Goal: Task Accomplishment & Management: Use online tool/utility

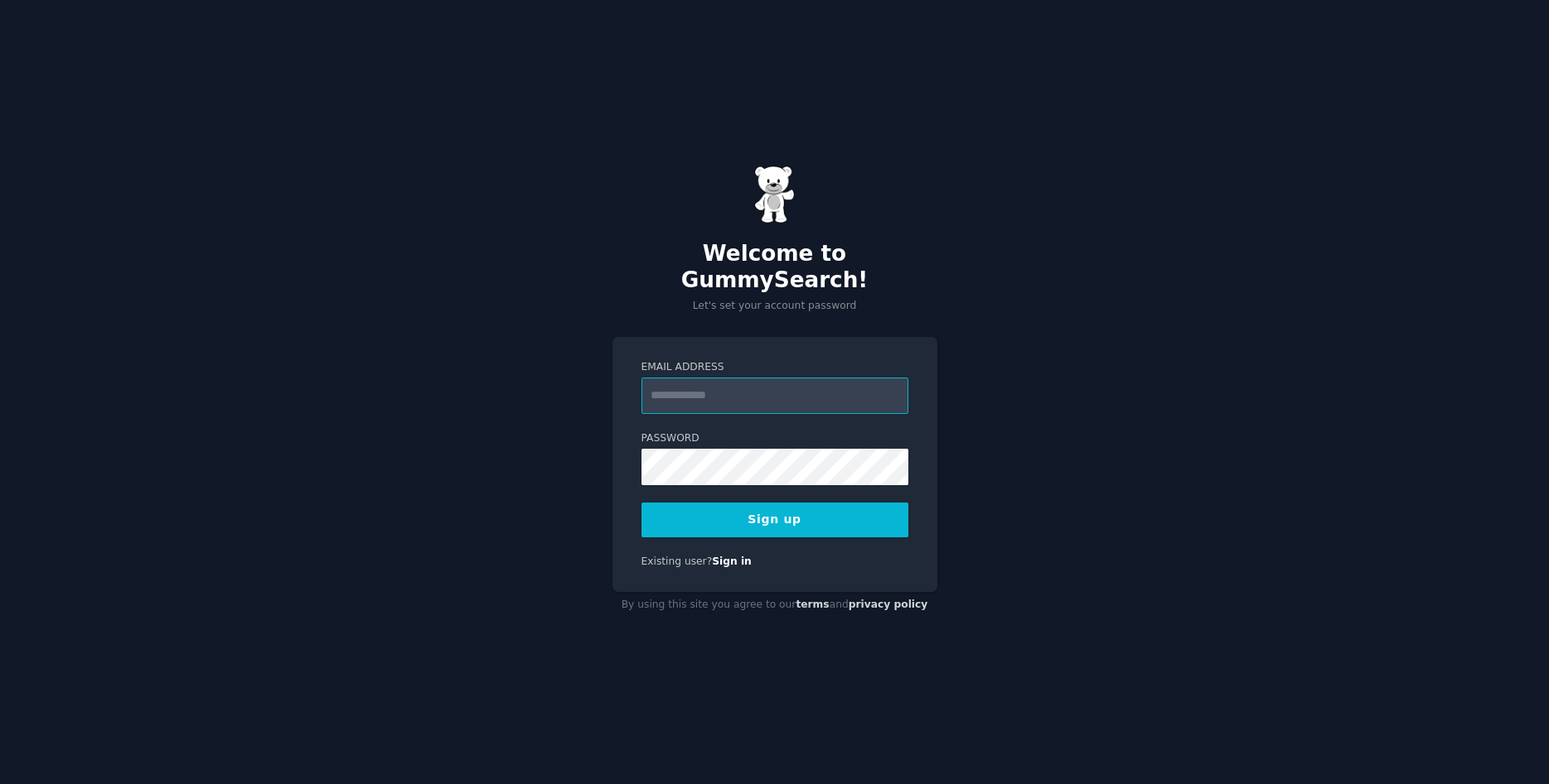
click at [692, 377] on input "Email Address" at bounding box center [774, 395] width 267 height 37
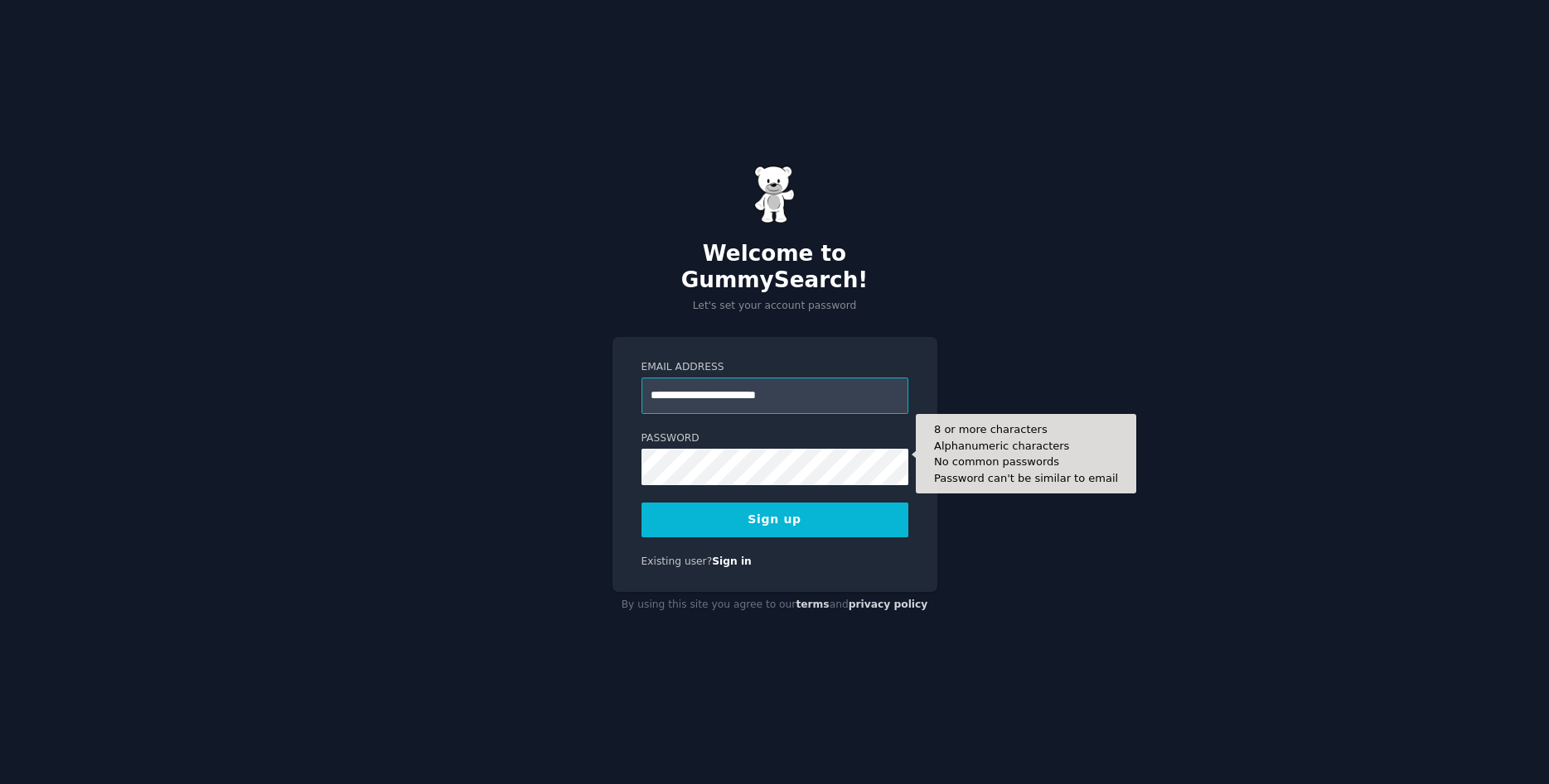
type input "**********"
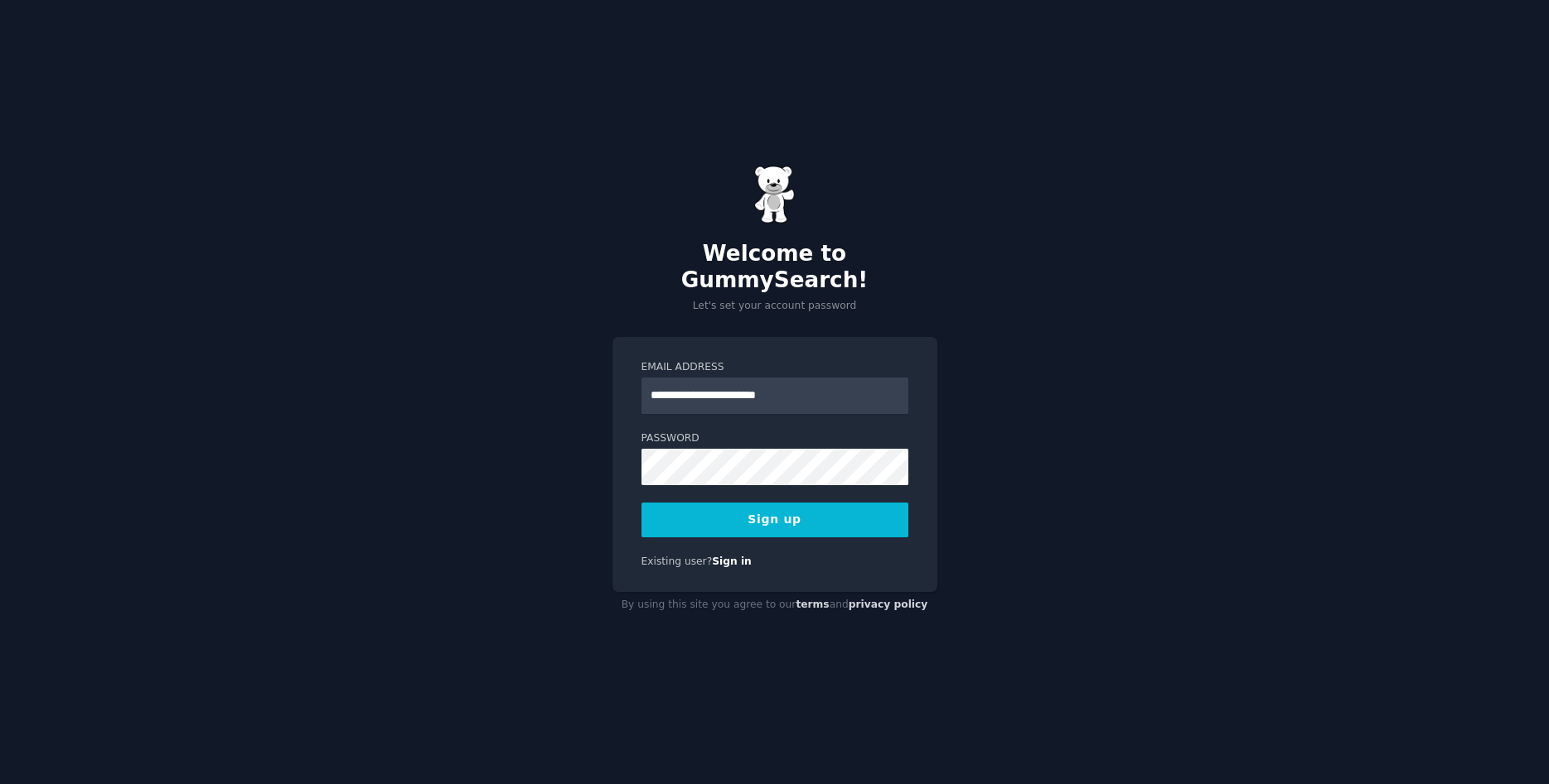
click at [724, 511] on button "Sign up" at bounding box center [774, 520] width 267 height 35
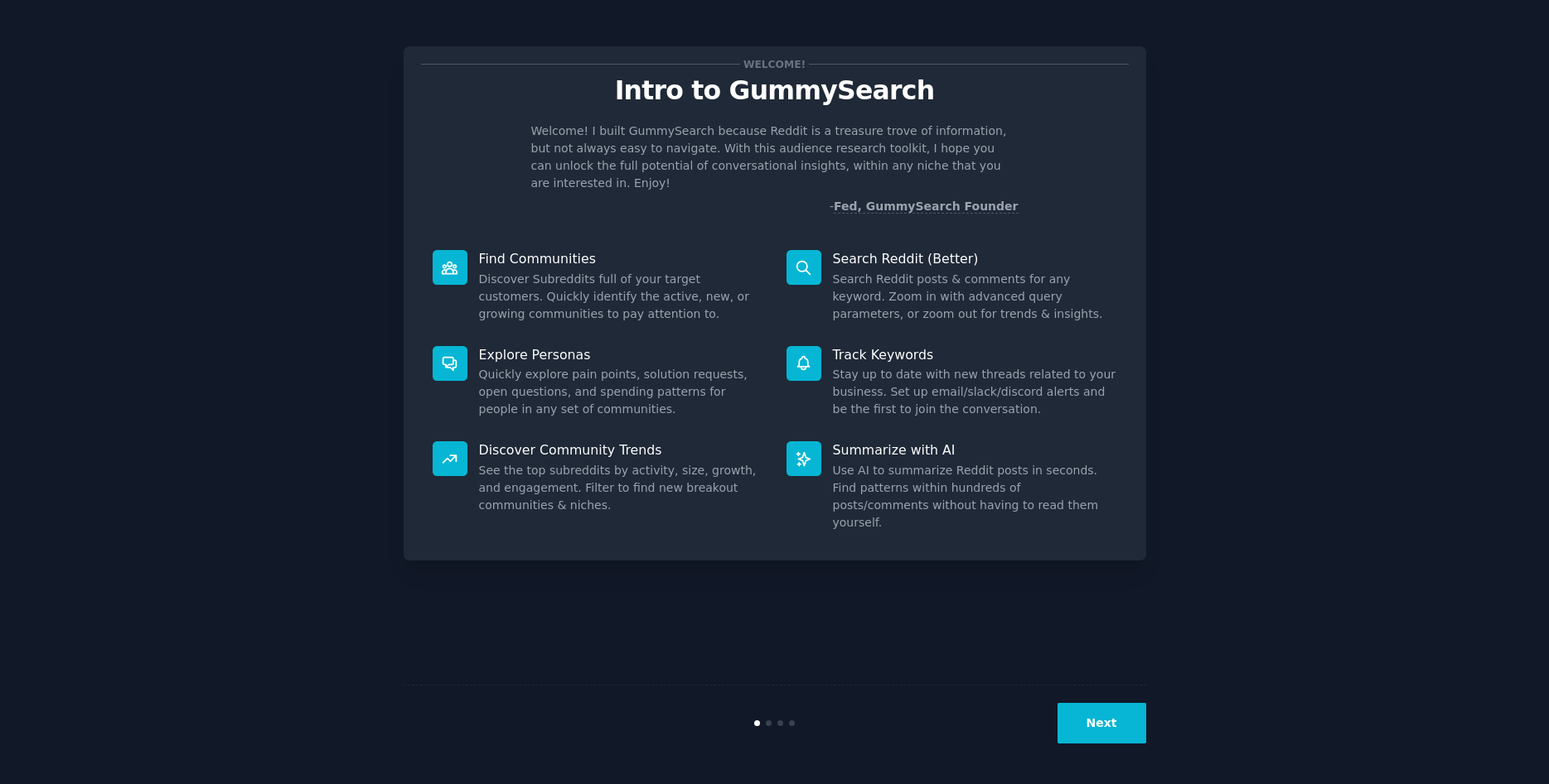
click at [1103, 732] on button "Next" at bounding box center [1102, 723] width 89 height 41
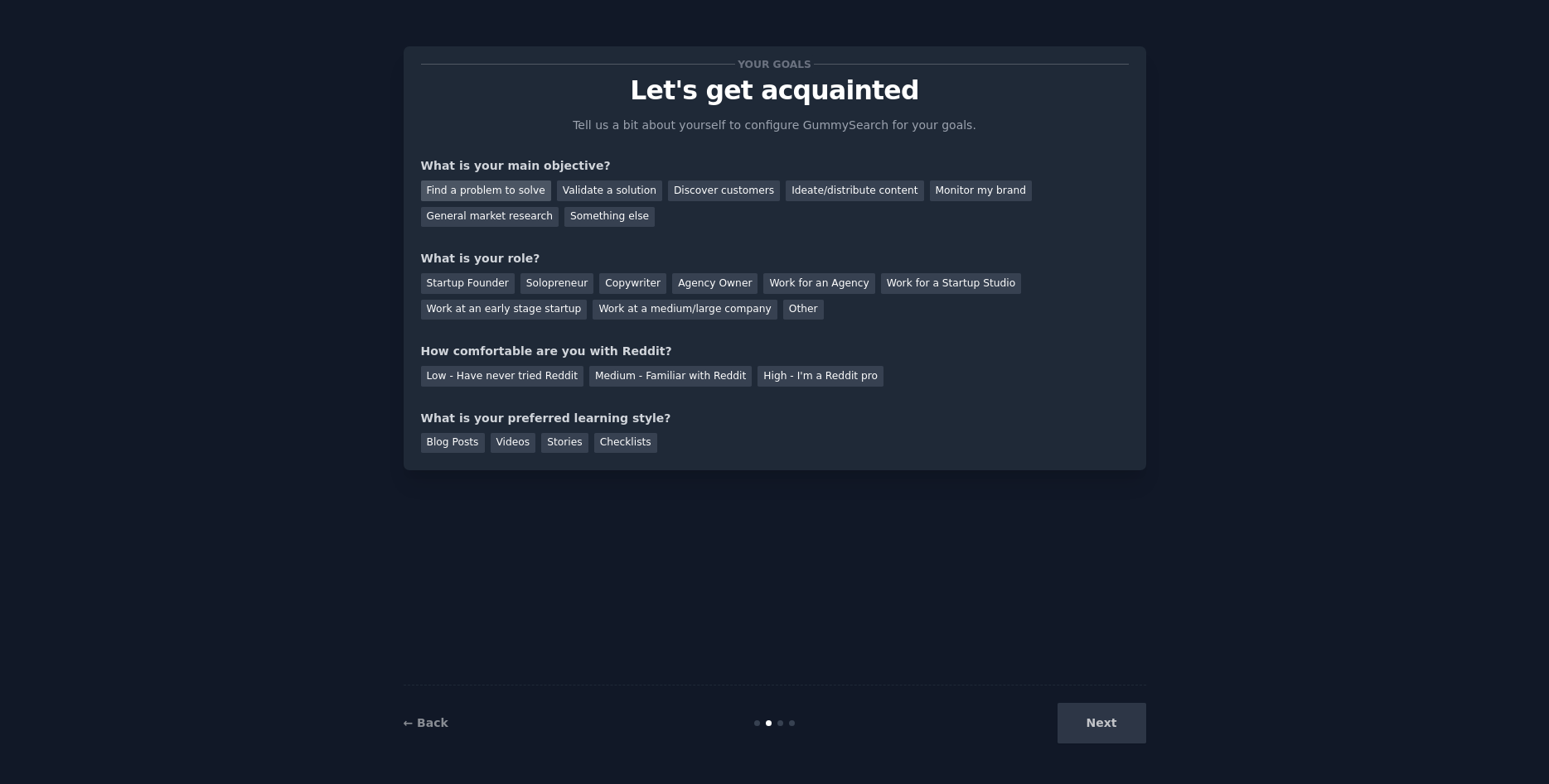
click at [448, 187] on div "Find a problem to solve" at bounding box center [486, 191] width 130 height 21
click at [566, 192] on div "Validate a solution" at bounding box center [609, 191] width 105 height 21
click at [564, 282] on div "Solopreneur" at bounding box center [556, 284] width 73 height 21
click at [503, 187] on div "Find a problem to solve" at bounding box center [486, 191] width 130 height 21
click at [538, 373] on div "Low - Have never tried Reddit" at bounding box center [502, 376] width 162 height 21
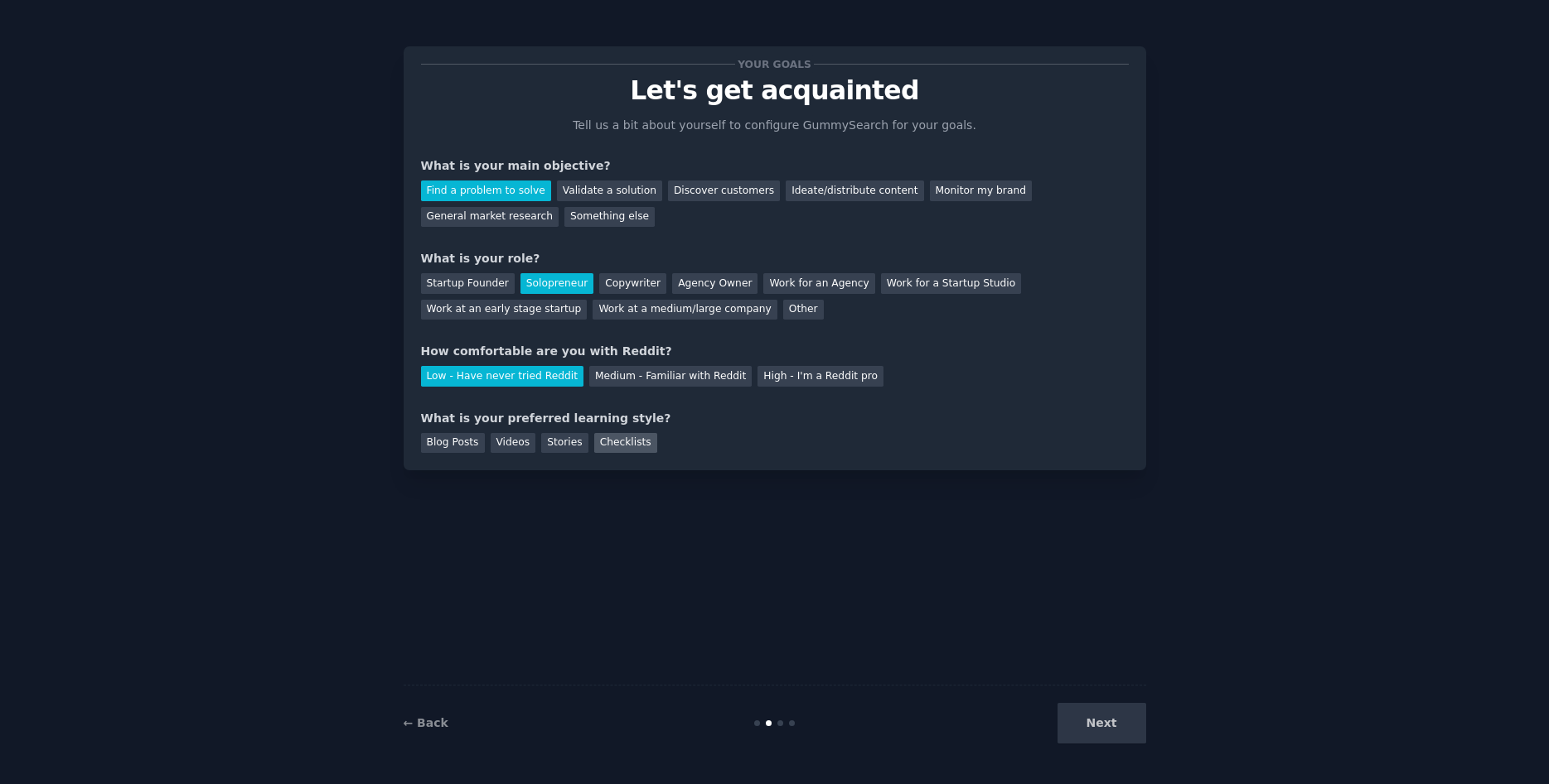
click at [626, 440] on div "Checklists" at bounding box center [625, 443] width 63 height 21
click at [561, 448] on div "Stories" at bounding box center [564, 443] width 46 height 21
click at [594, 441] on div "Checklists" at bounding box center [625, 443] width 63 height 21
click at [1092, 727] on button "Next" at bounding box center [1102, 723] width 89 height 41
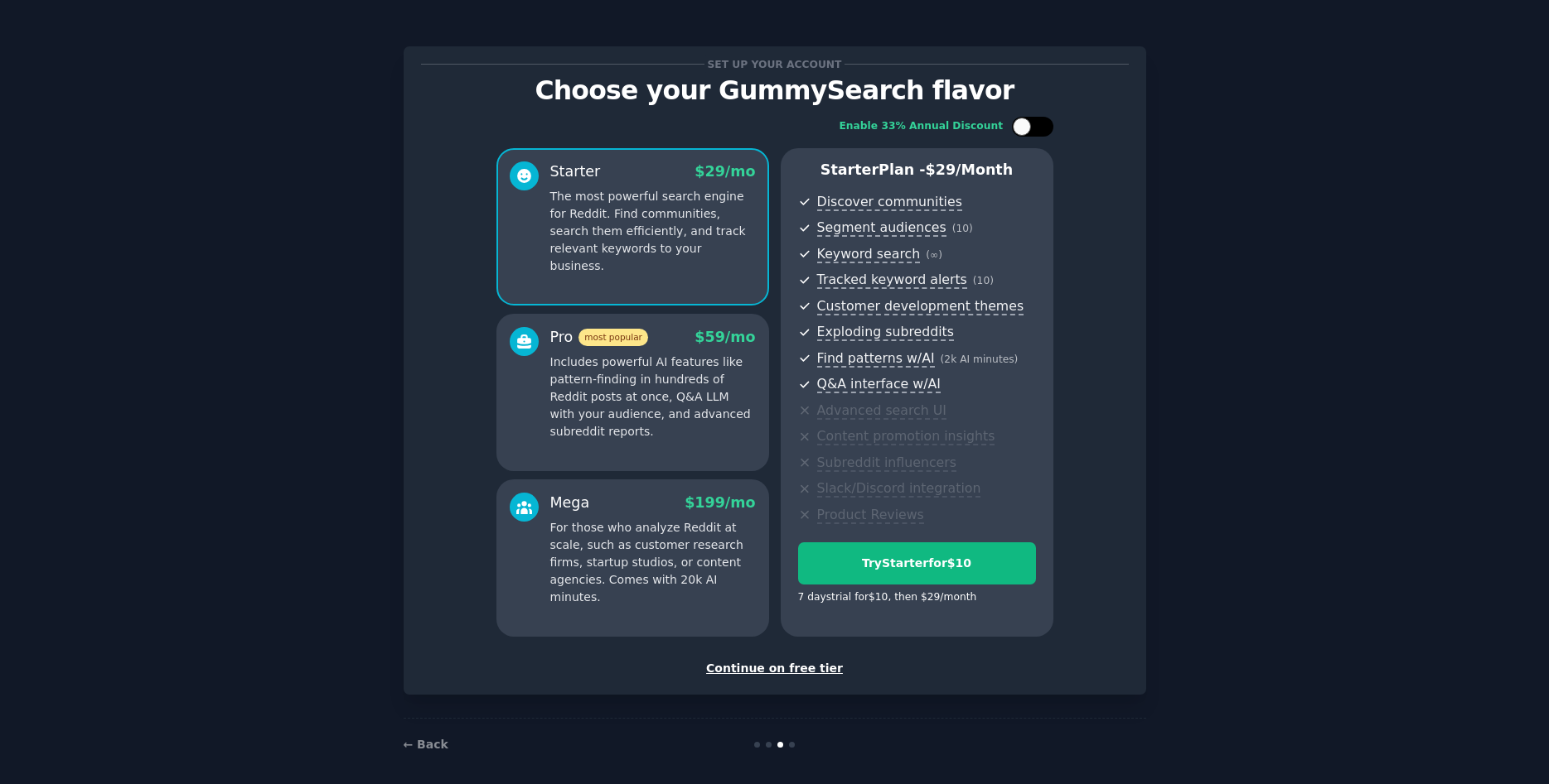
click at [1035, 129] on div at bounding box center [1033, 126] width 42 height 20
click at [1028, 124] on div at bounding box center [1024, 126] width 11 height 8
click at [1028, 124] on div at bounding box center [1021, 126] width 18 height 18
click at [1028, 124] on div at bounding box center [1024, 126] width 11 height 8
click at [1035, 132] on div at bounding box center [1033, 126] width 42 height 20
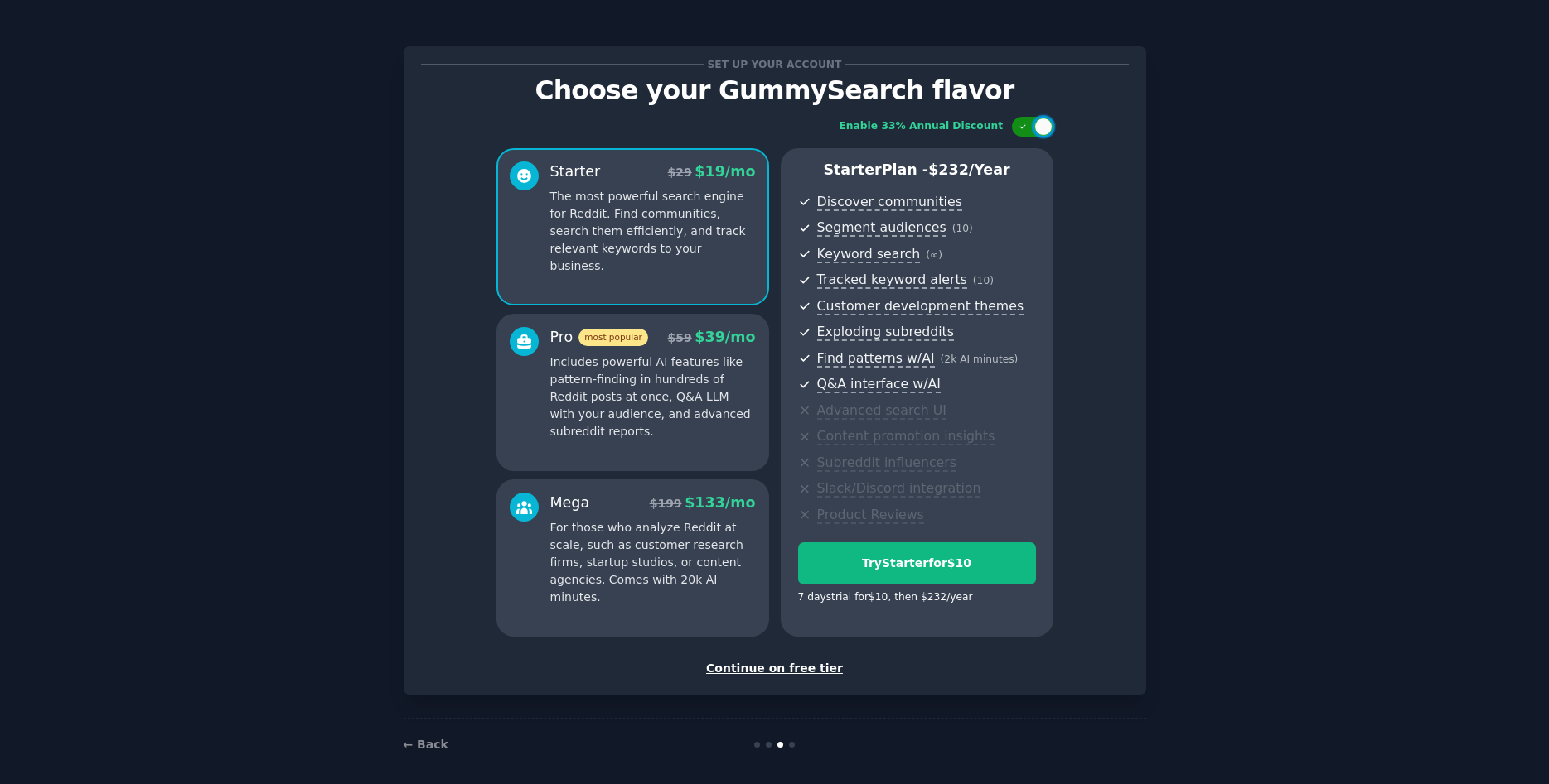
click at [1035, 132] on div at bounding box center [1033, 126] width 42 height 20
checkbox input "false"
click at [765, 667] on div "Continue on free tier" at bounding box center [775, 669] width 708 height 17
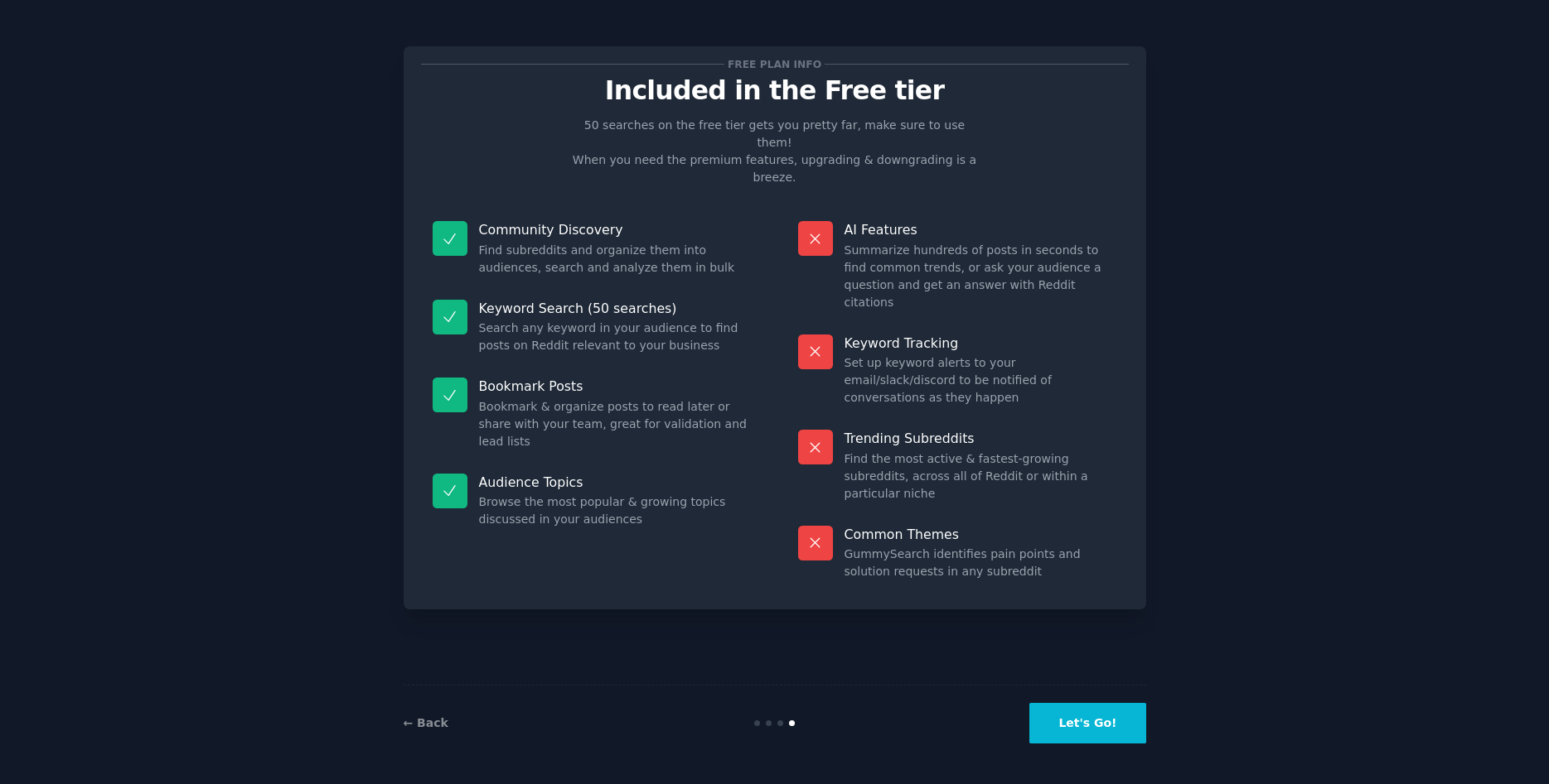
click at [1106, 723] on button "Let's Go!" at bounding box center [1086, 723] width 116 height 41
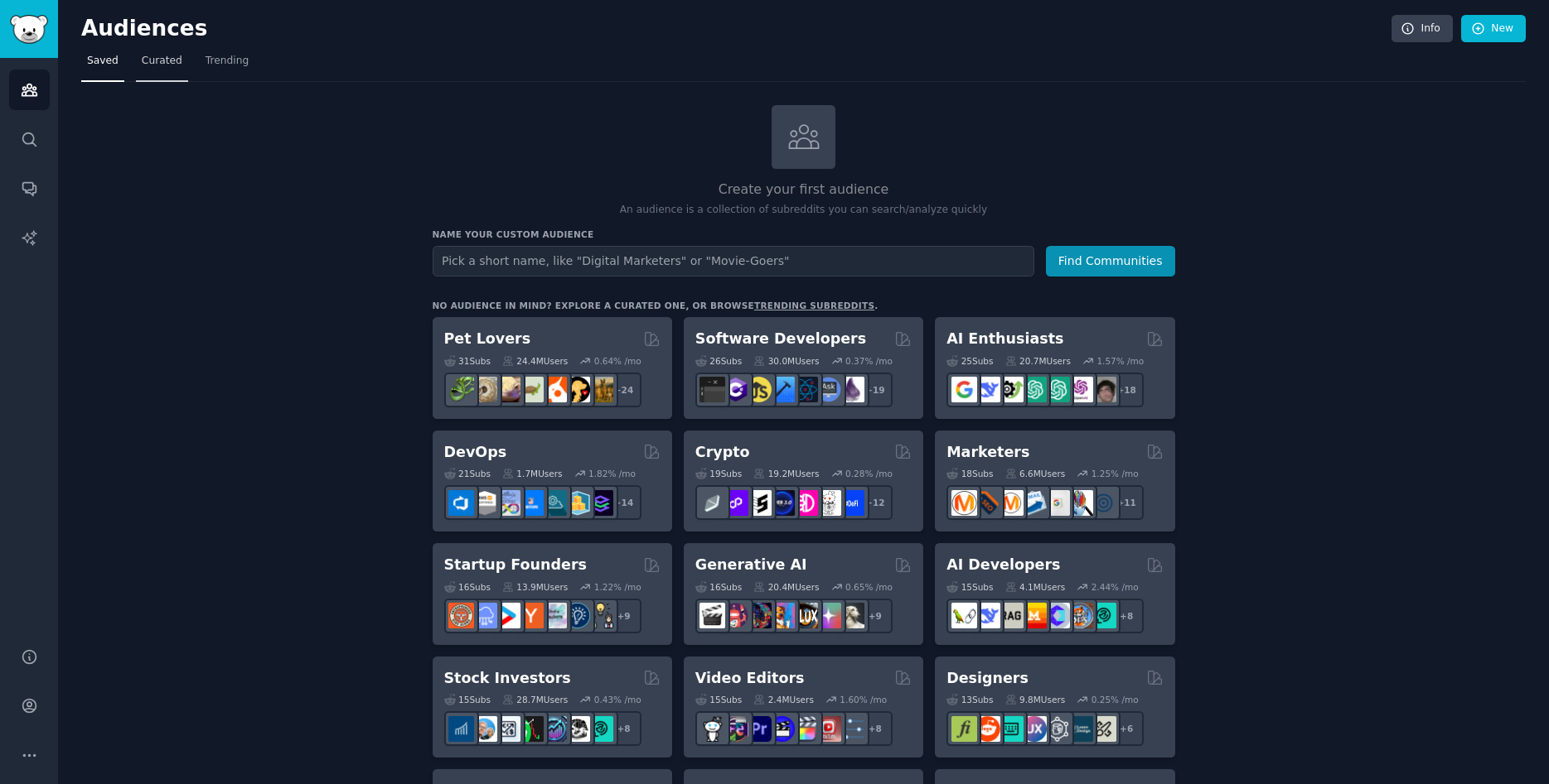
click at [142, 64] on span "Curated" at bounding box center [161, 61] width 41 height 15
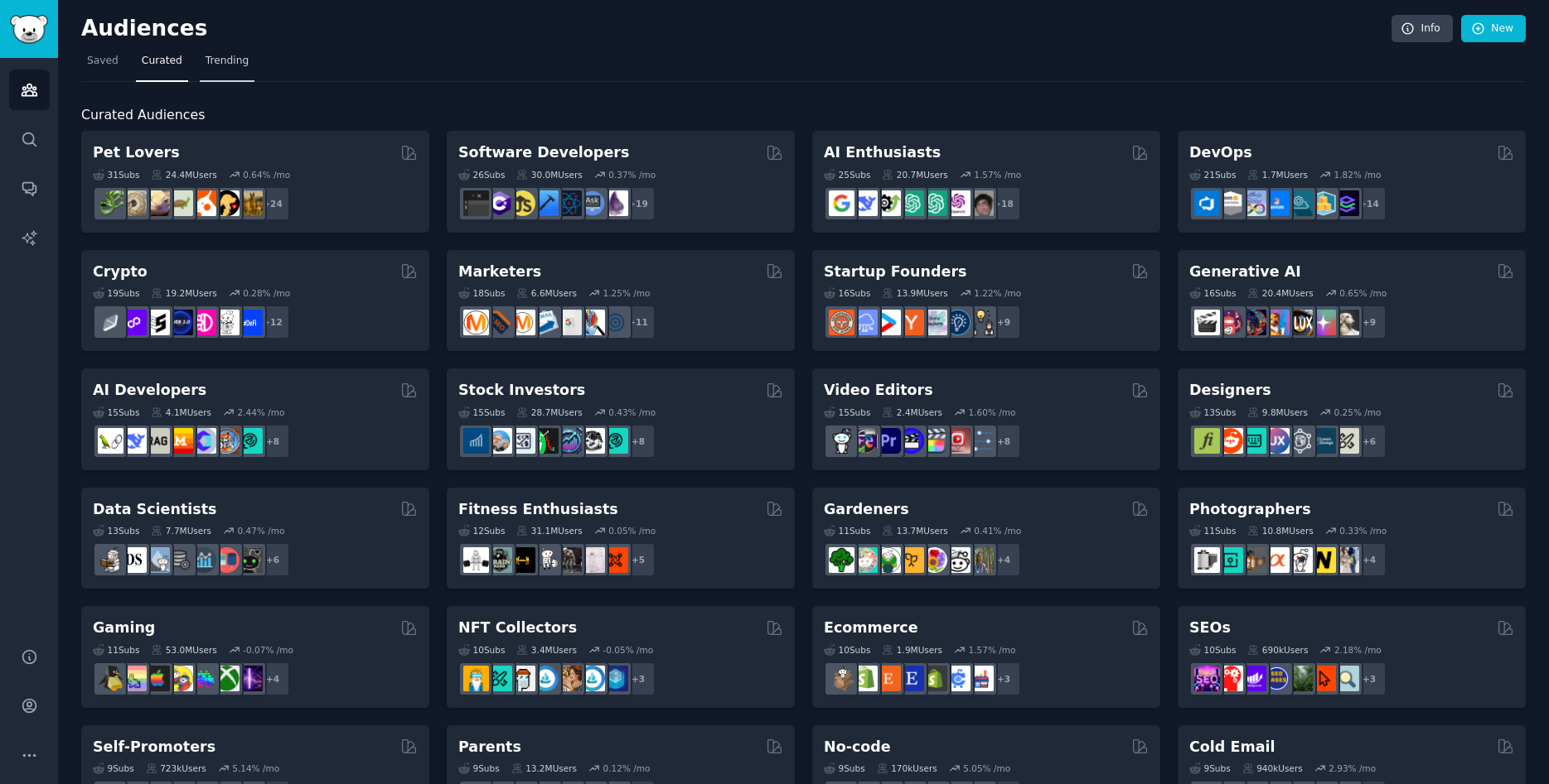
click at [200, 64] on link "Trending" at bounding box center [227, 65] width 55 height 34
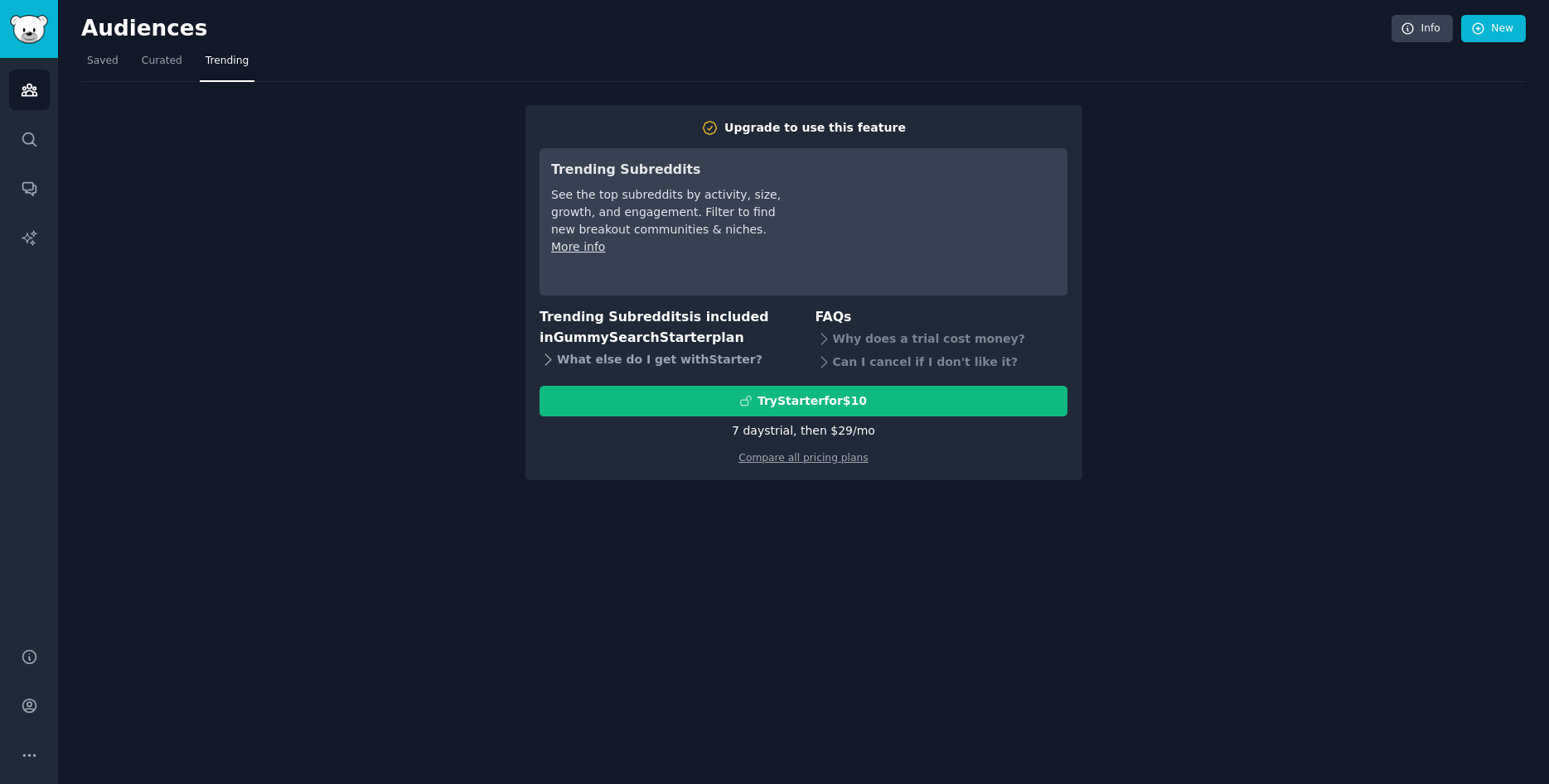
click at [543, 354] on icon at bounding box center [547, 359] width 17 height 17
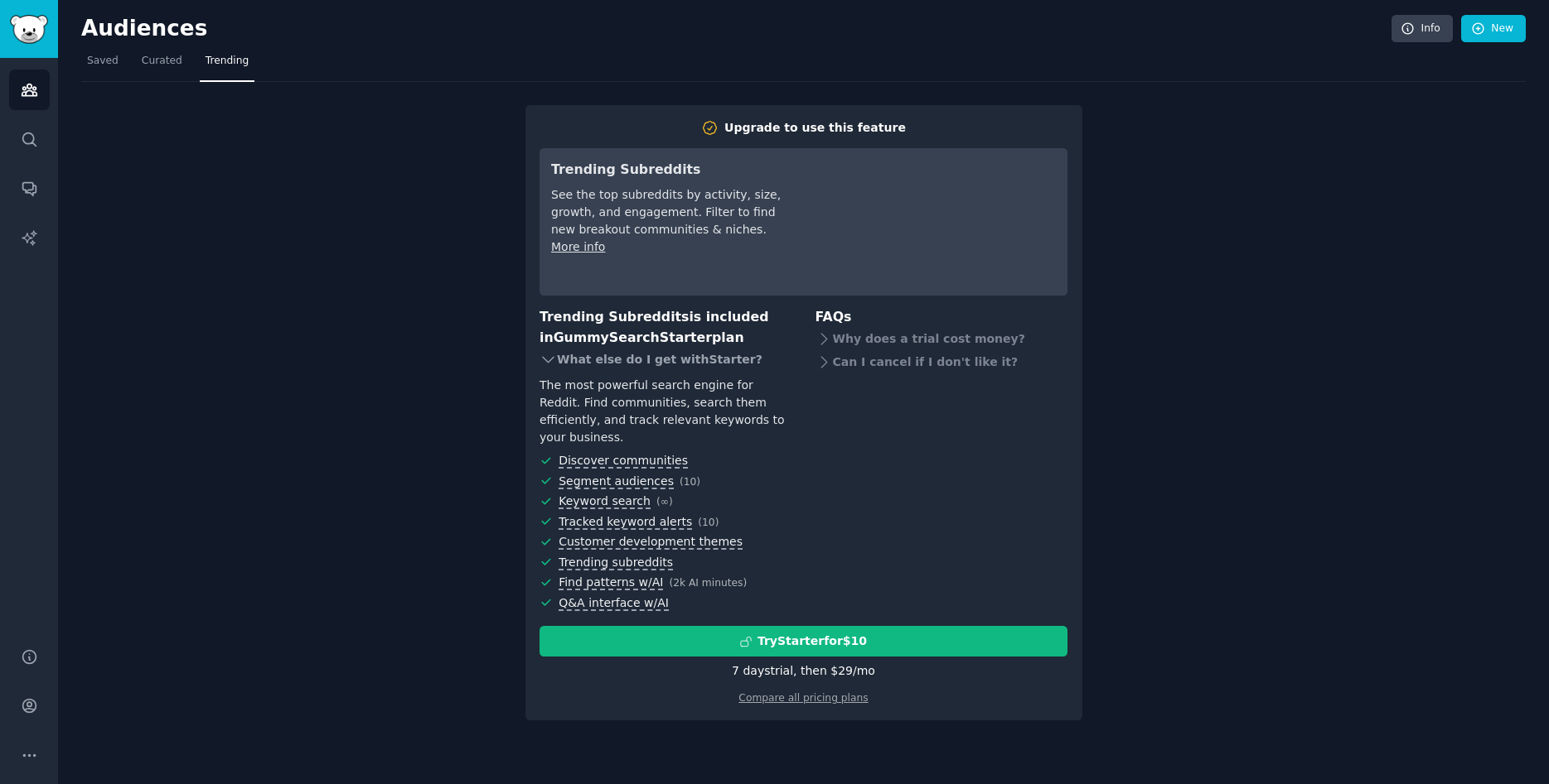
click at [543, 354] on icon at bounding box center [547, 359] width 17 height 17
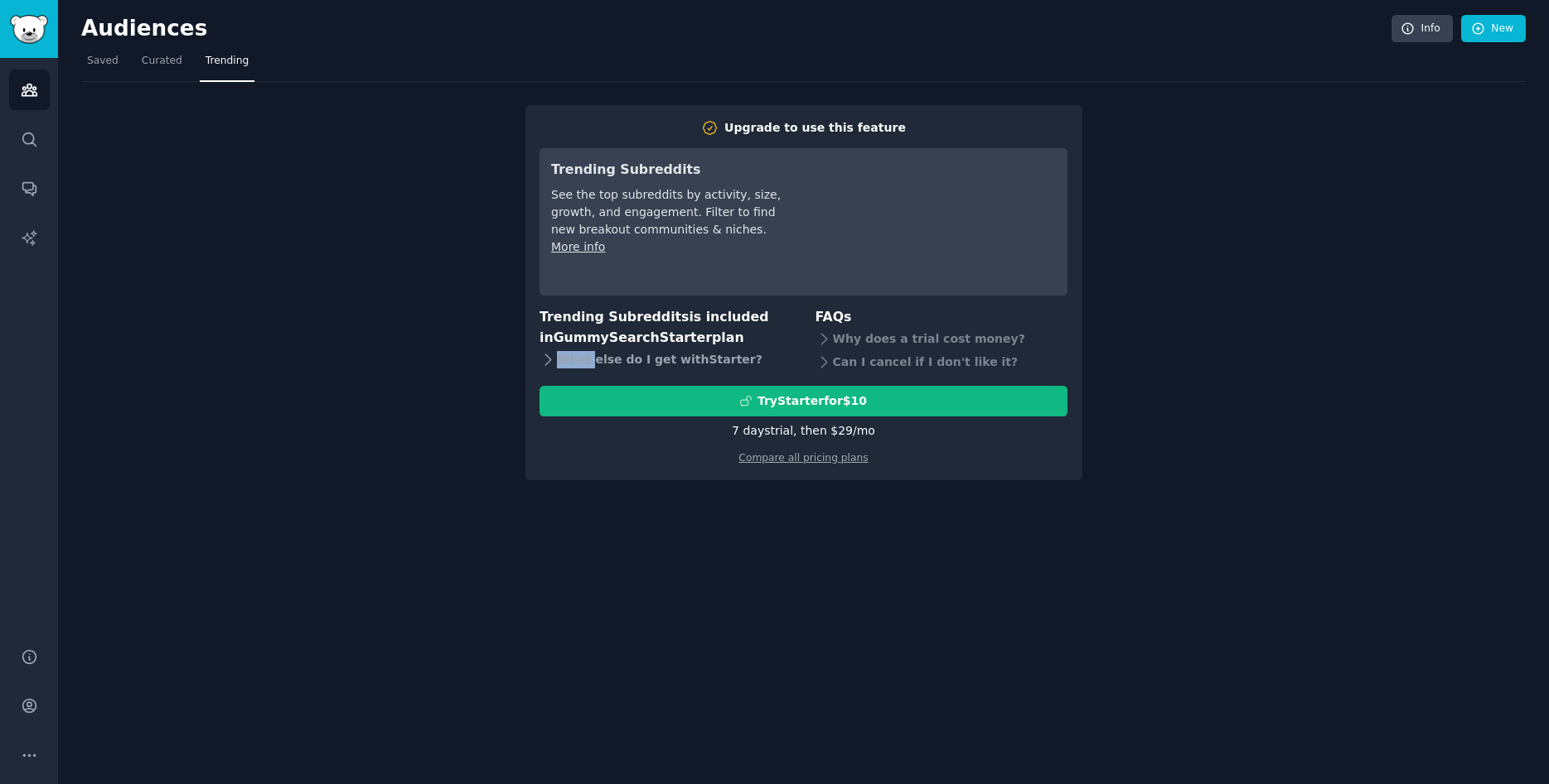
click at [543, 354] on icon at bounding box center [547, 359] width 17 height 17
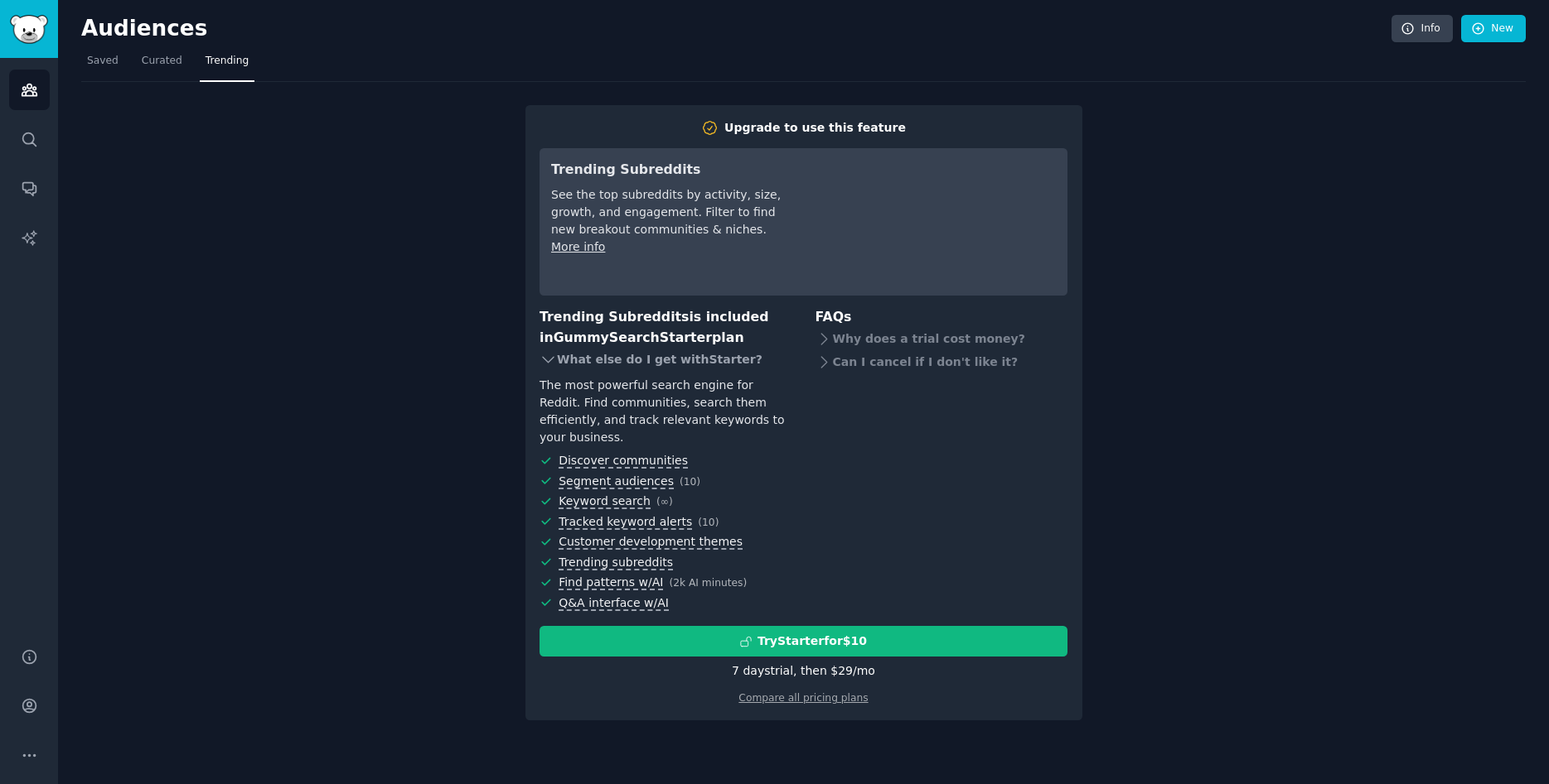
click at [539, 357] on icon at bounding box center [547, 359] width 17 height 17
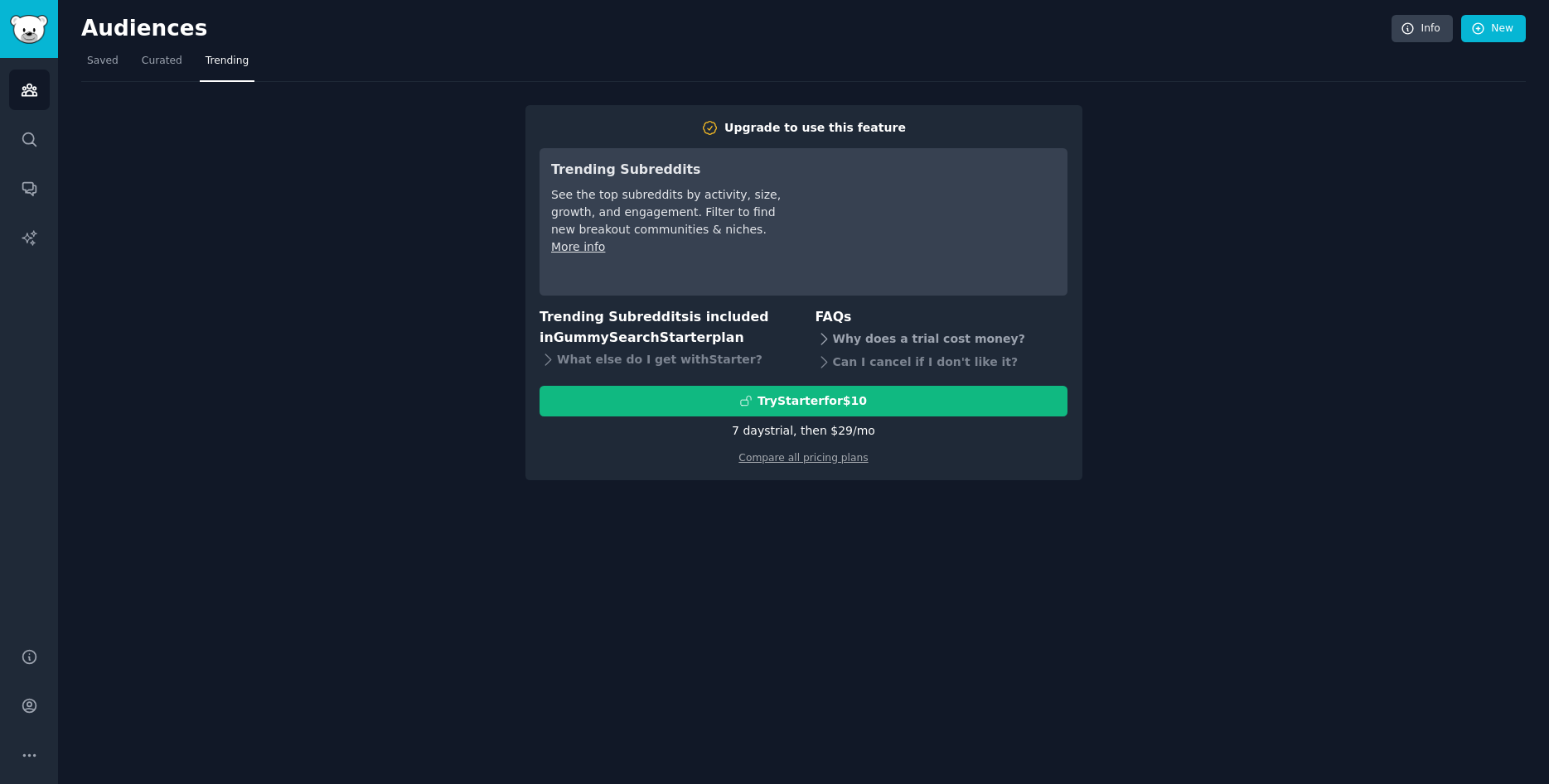
click at [823, 333] on icon at bounding box center [824, 339] width 17 height 17
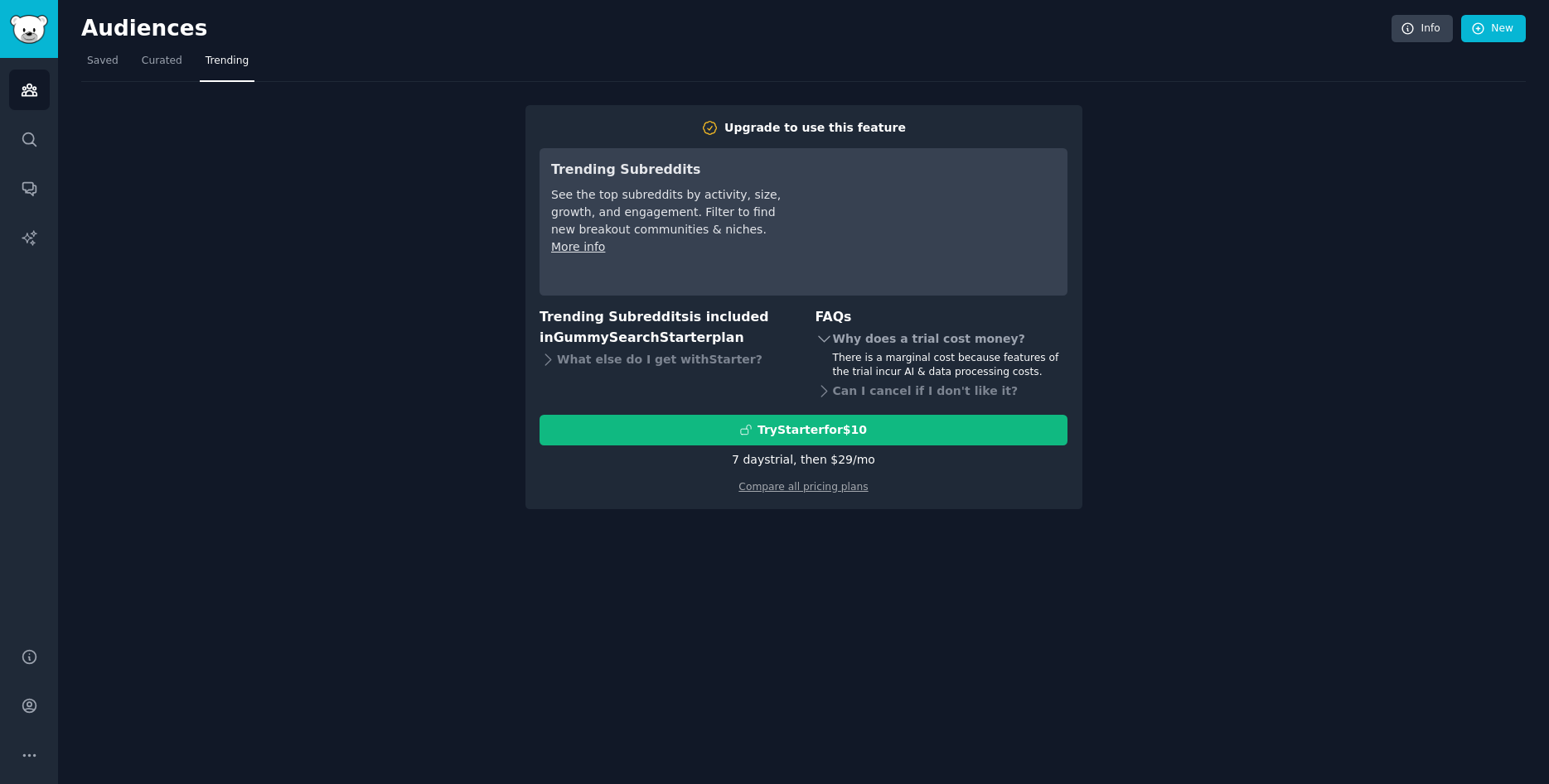
click at [823, 333] on icon at bounding box center [824, 339] width 17 height 17
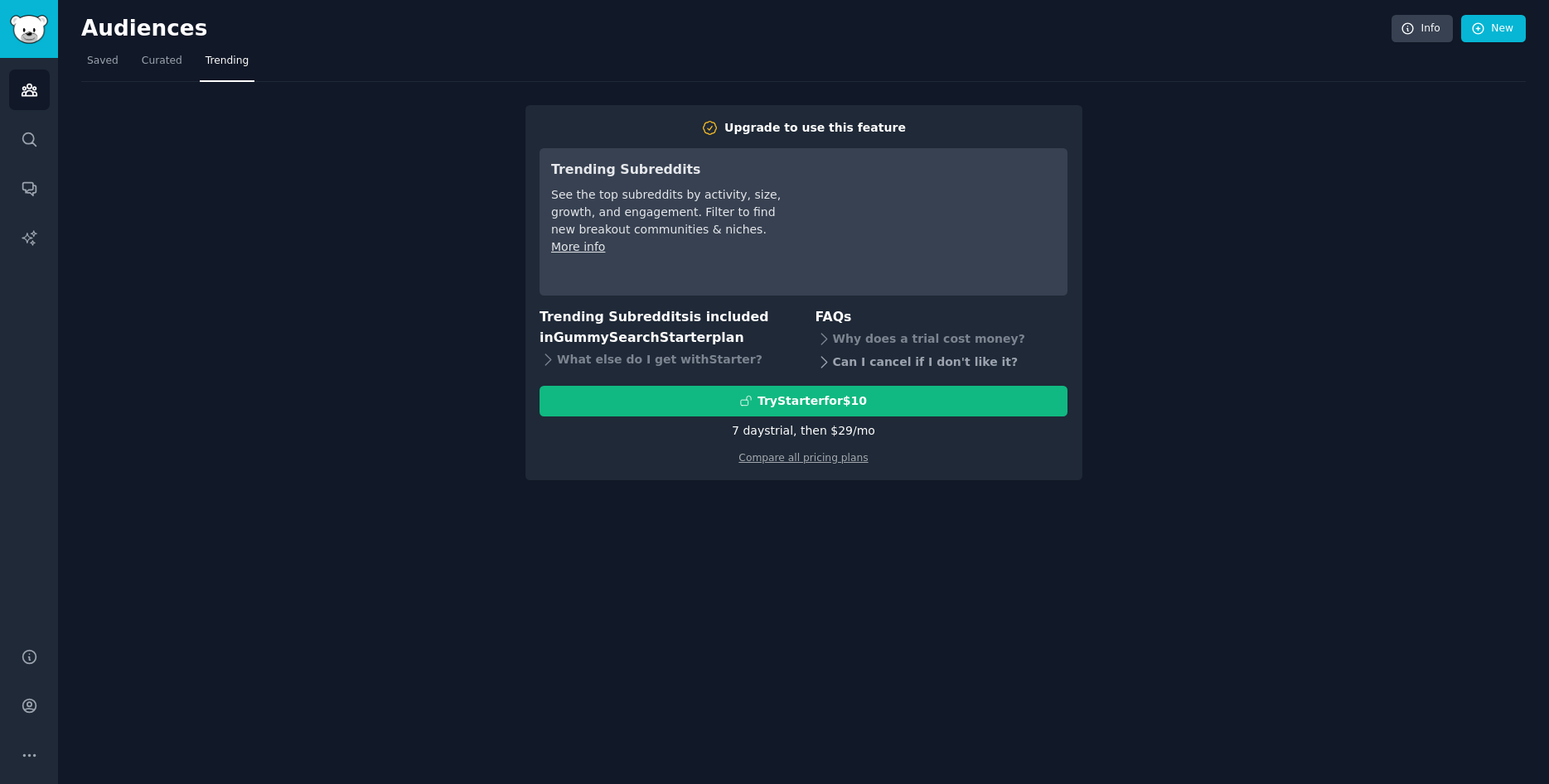
click at [824, 358] on icon at bounding box center [824, 362] width 17 height 17
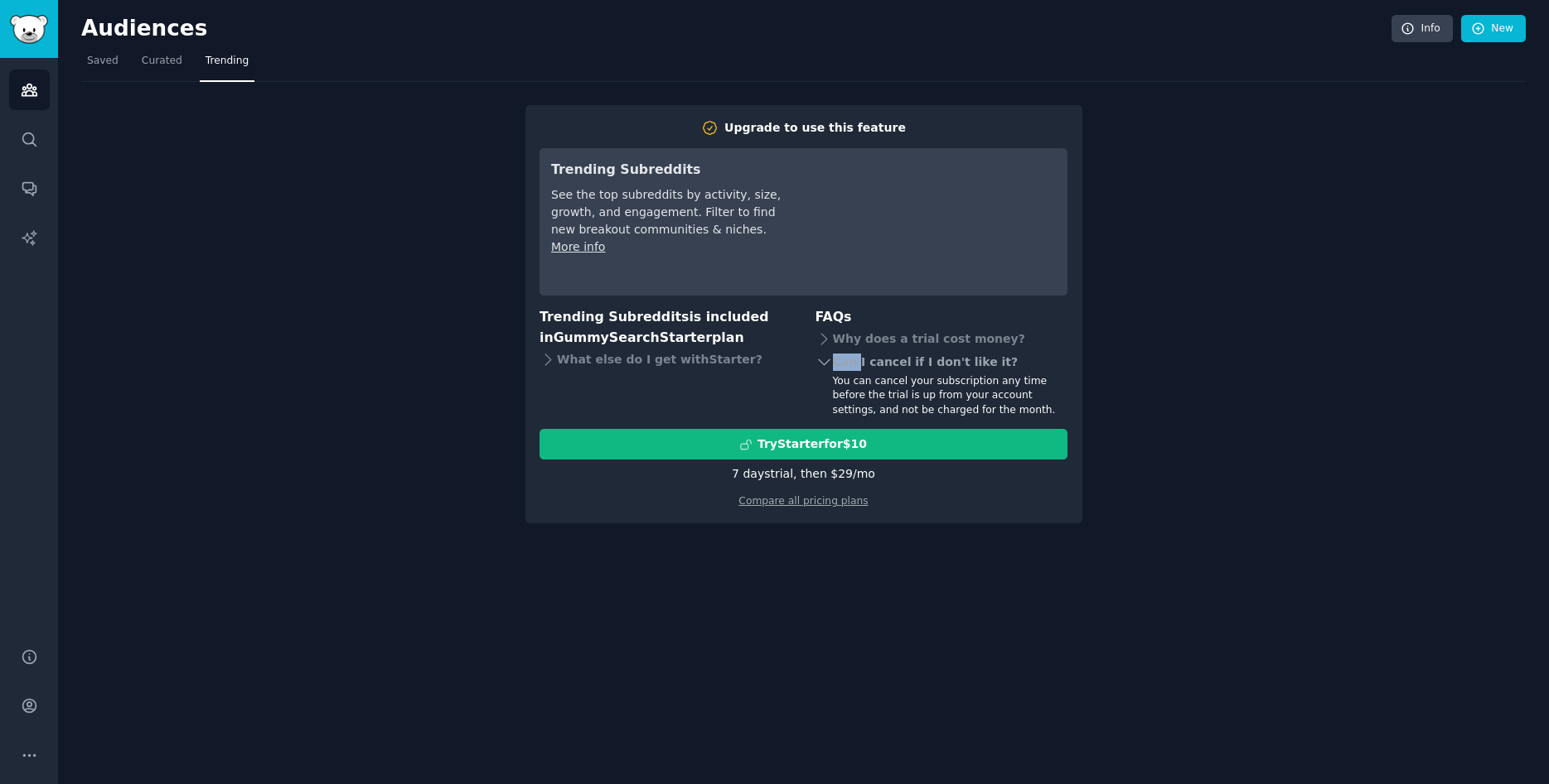
click at [824, 358] on icon at bounding box center [824, 362] width 17 height 17
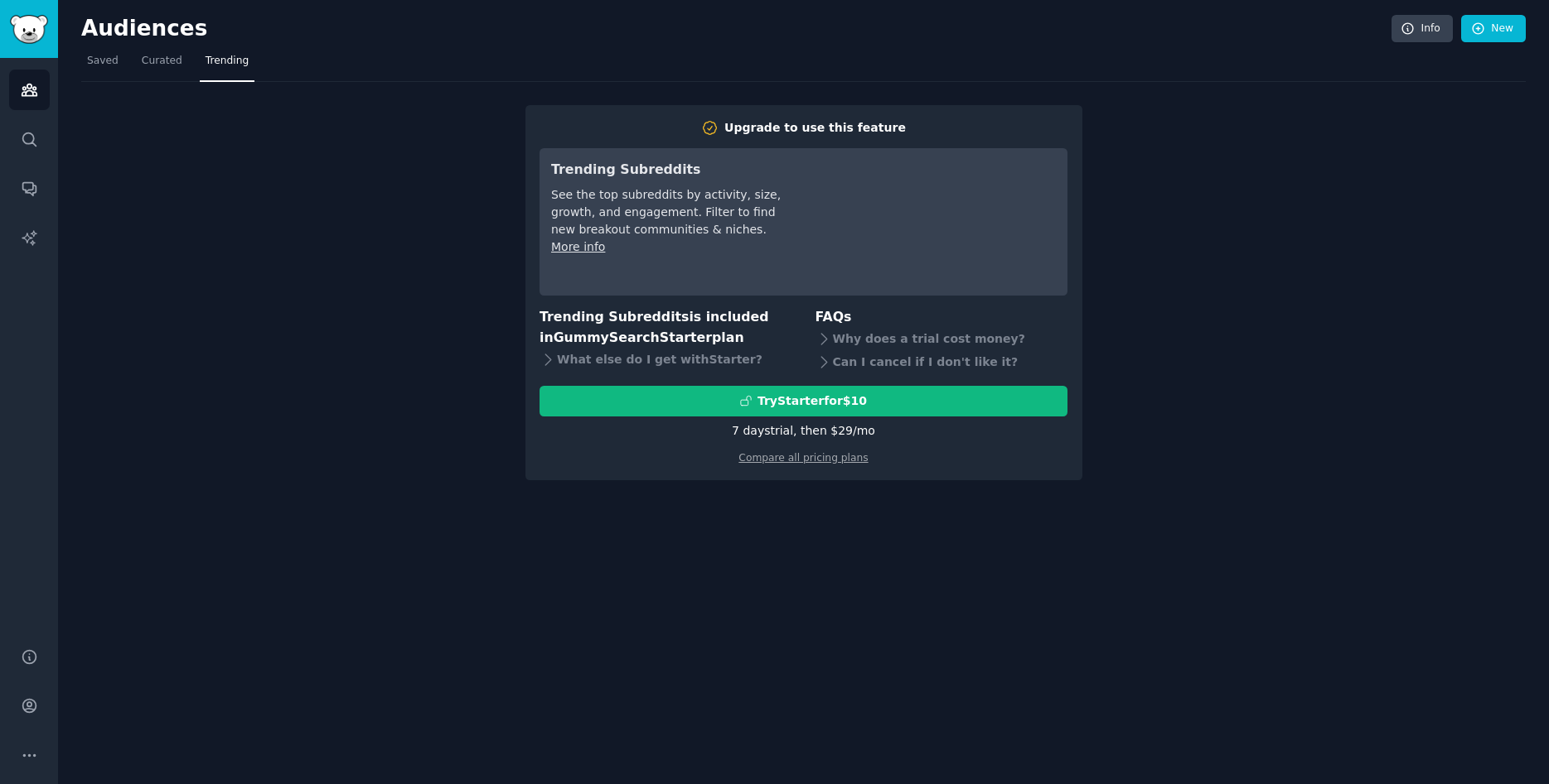
click at [798, 332] on div "Trending Subreddits is included in GummySearch Starter plan What else do I get …" at bounding box center [802, 341] width 528 height 67
click at [146, 58] on span "Curated" at bounding box center [161, 61] width 41 height 15
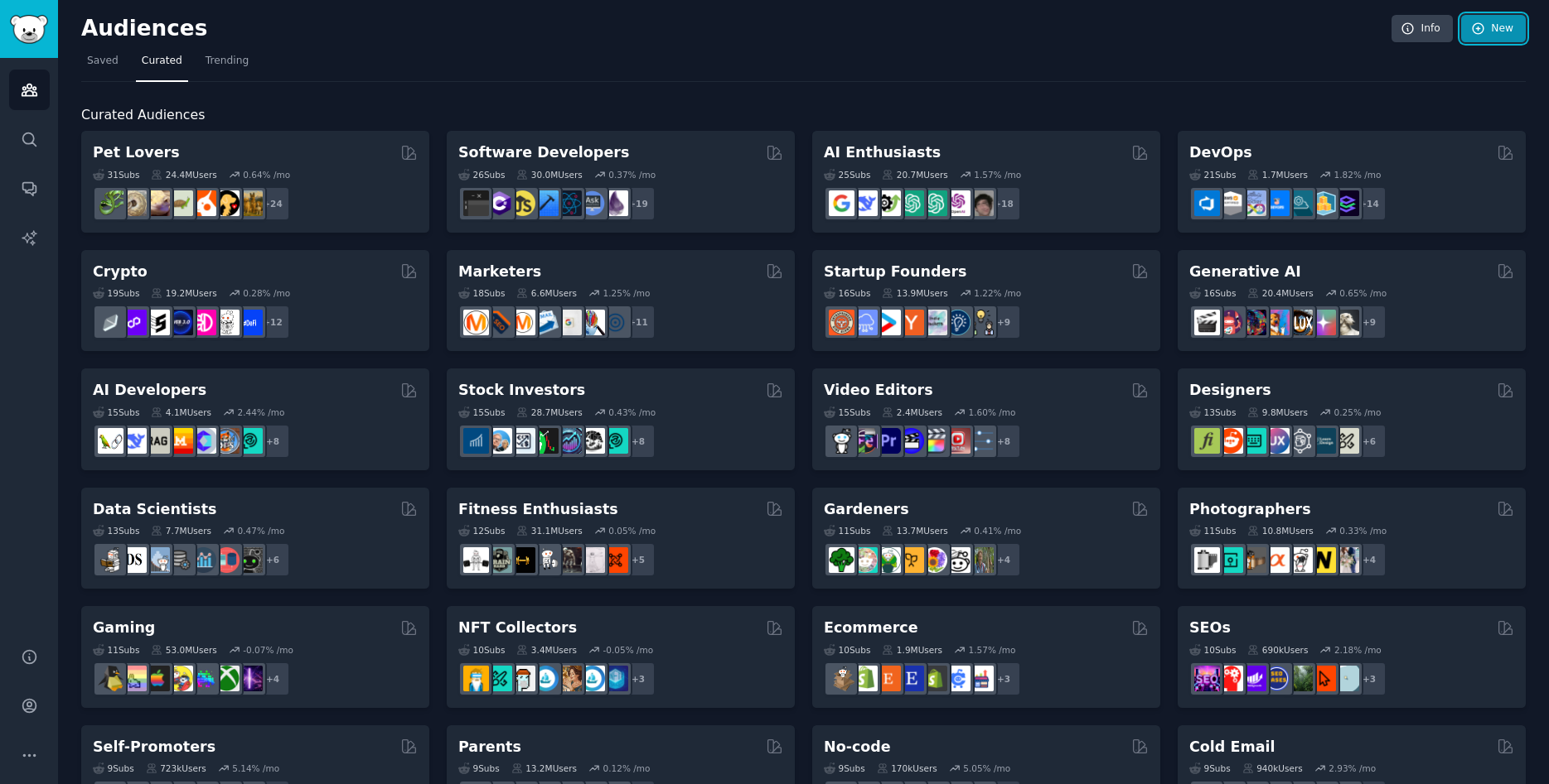
click at [1490, 24] on link "New" at bounding box center [1493, 29] width 64 height 28
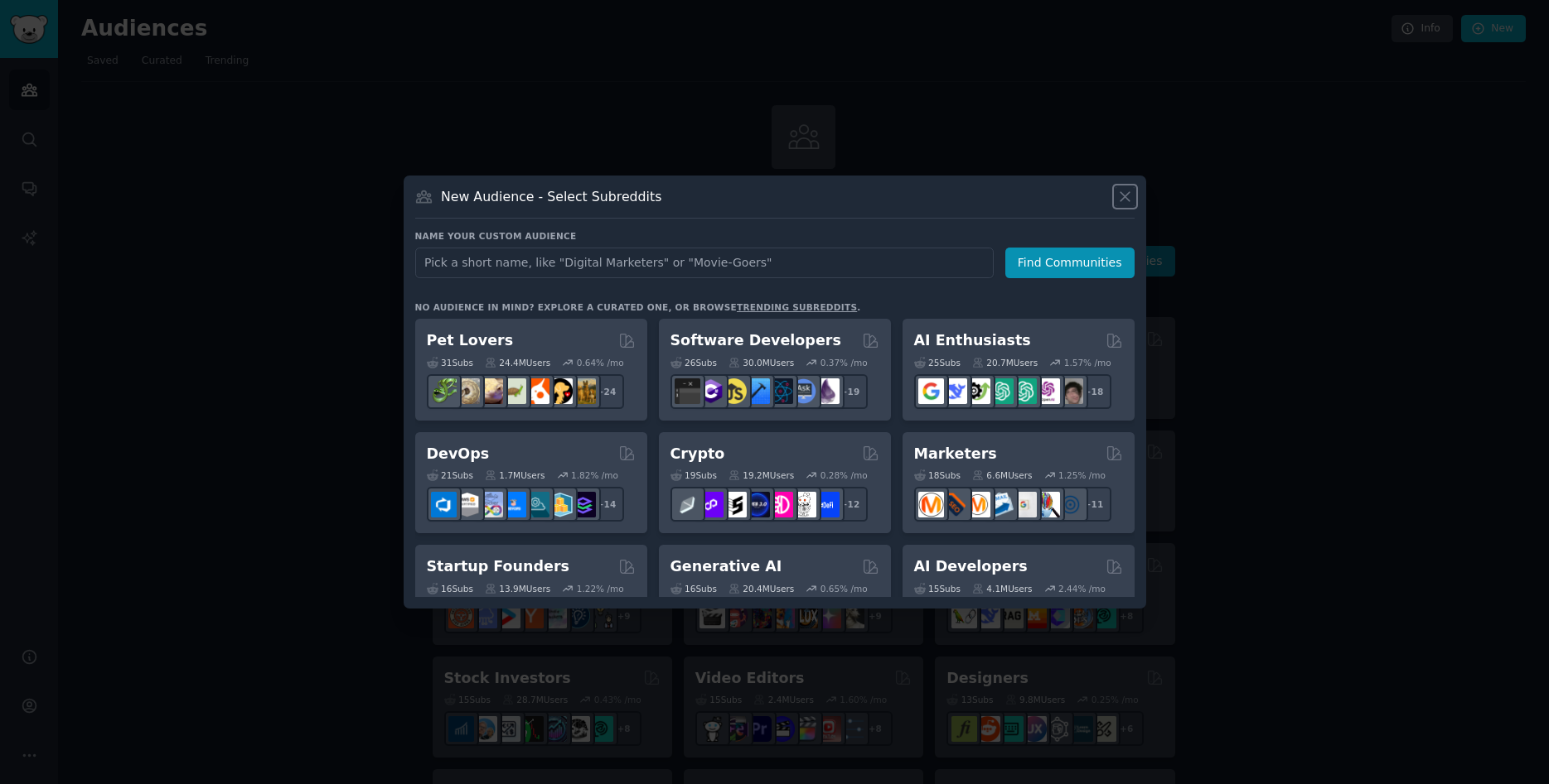
click at [1127, 192] on icon at bounding box center [1124, 196] width 17 height 17
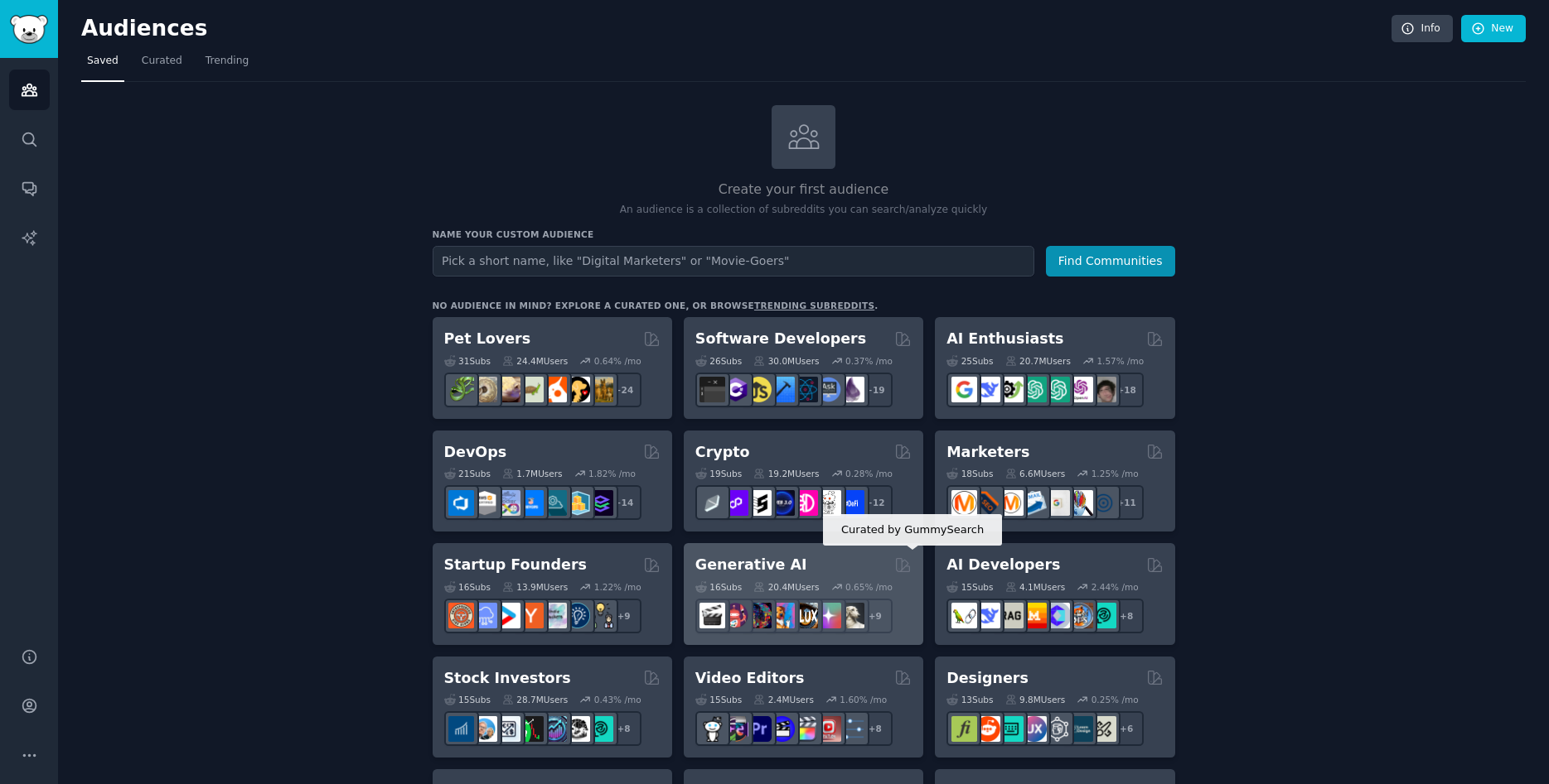
click at [901, 562] on icon at bounding box center [902, 565] width 17 height 17
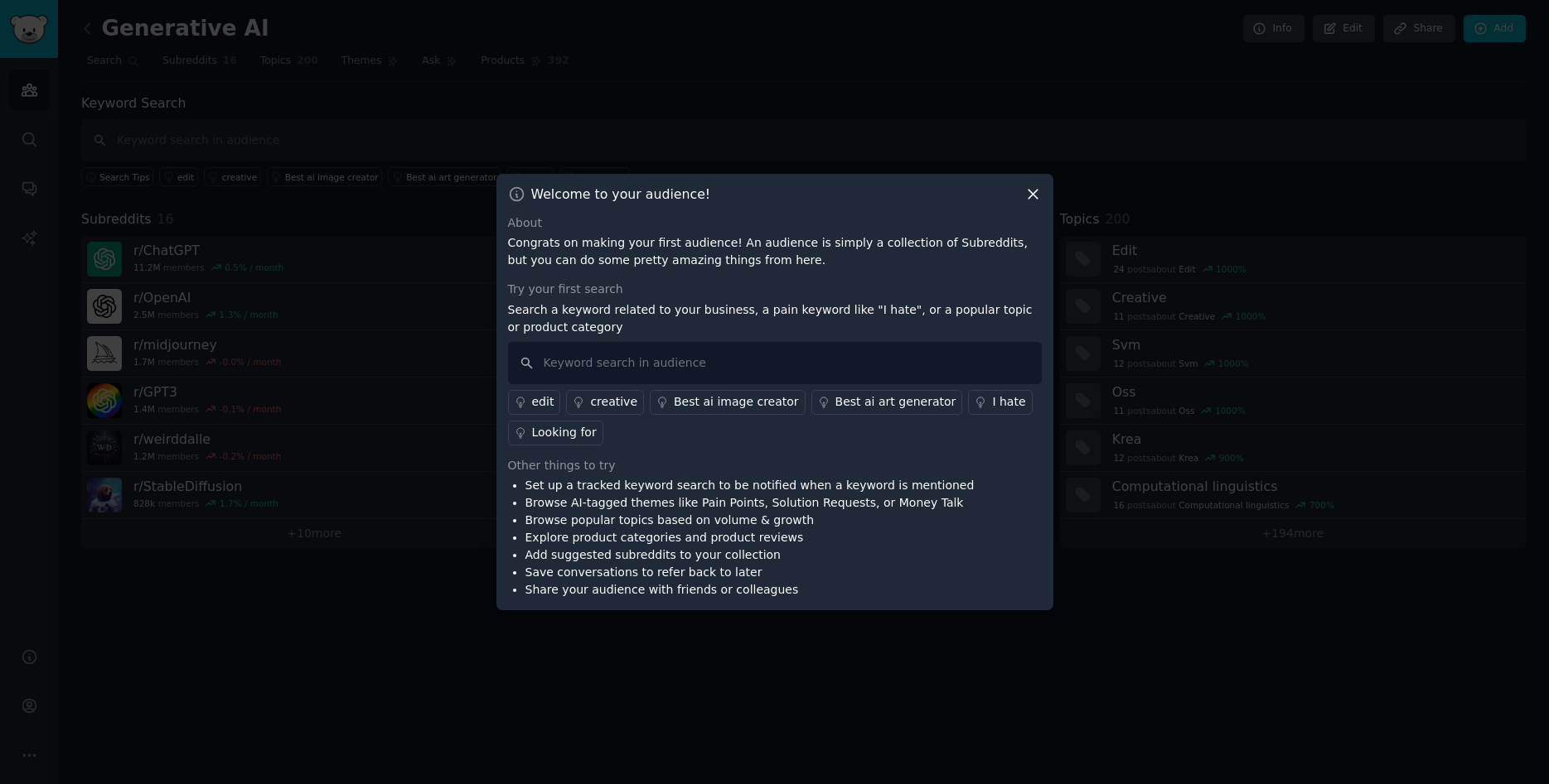
click at [1036, 192] on icon at bounding box center [1033, 194] width 17 height 17
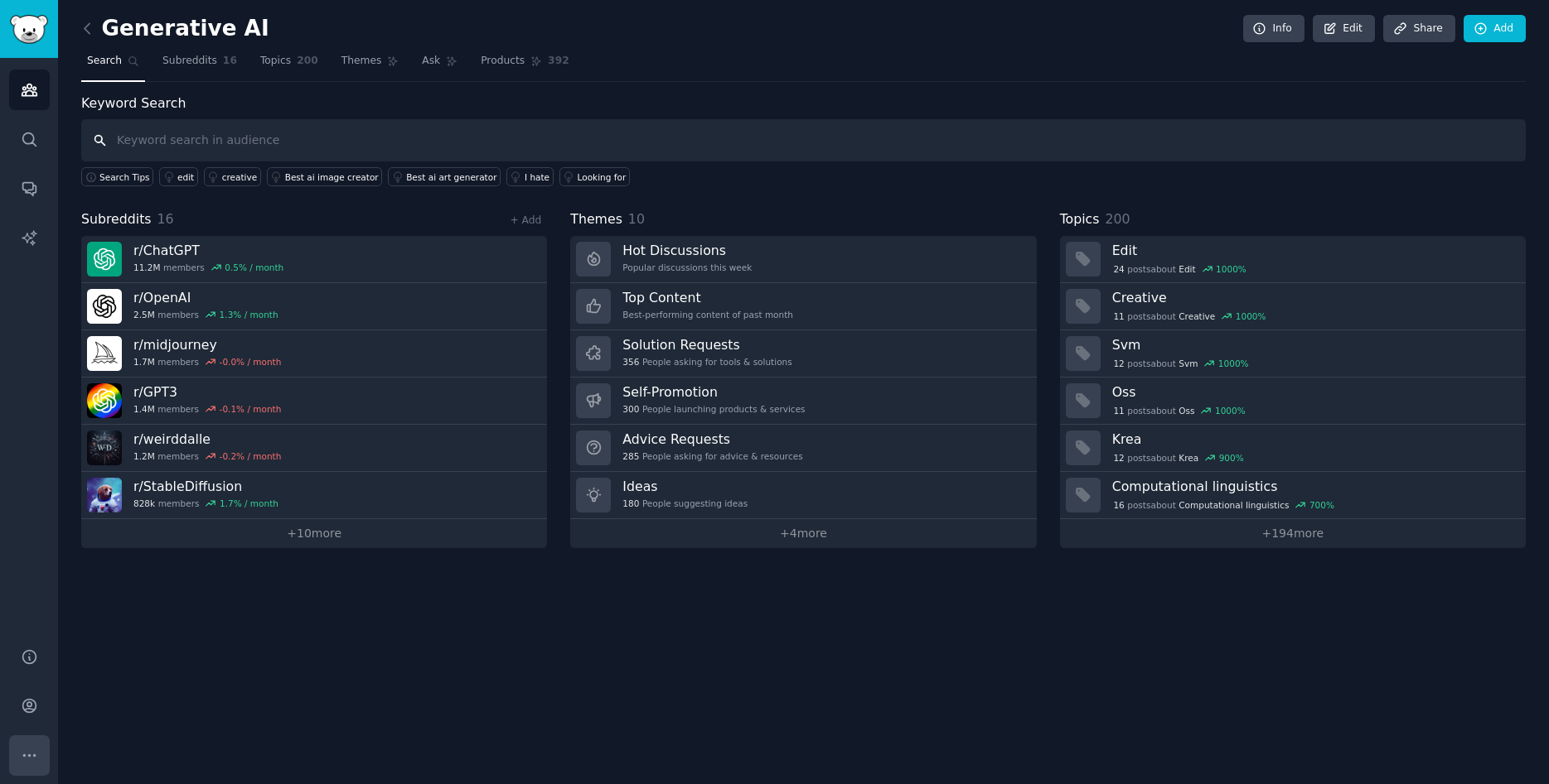
click at [38, 760] on button "More" at bounding box center [29, 755] width 41 height 41
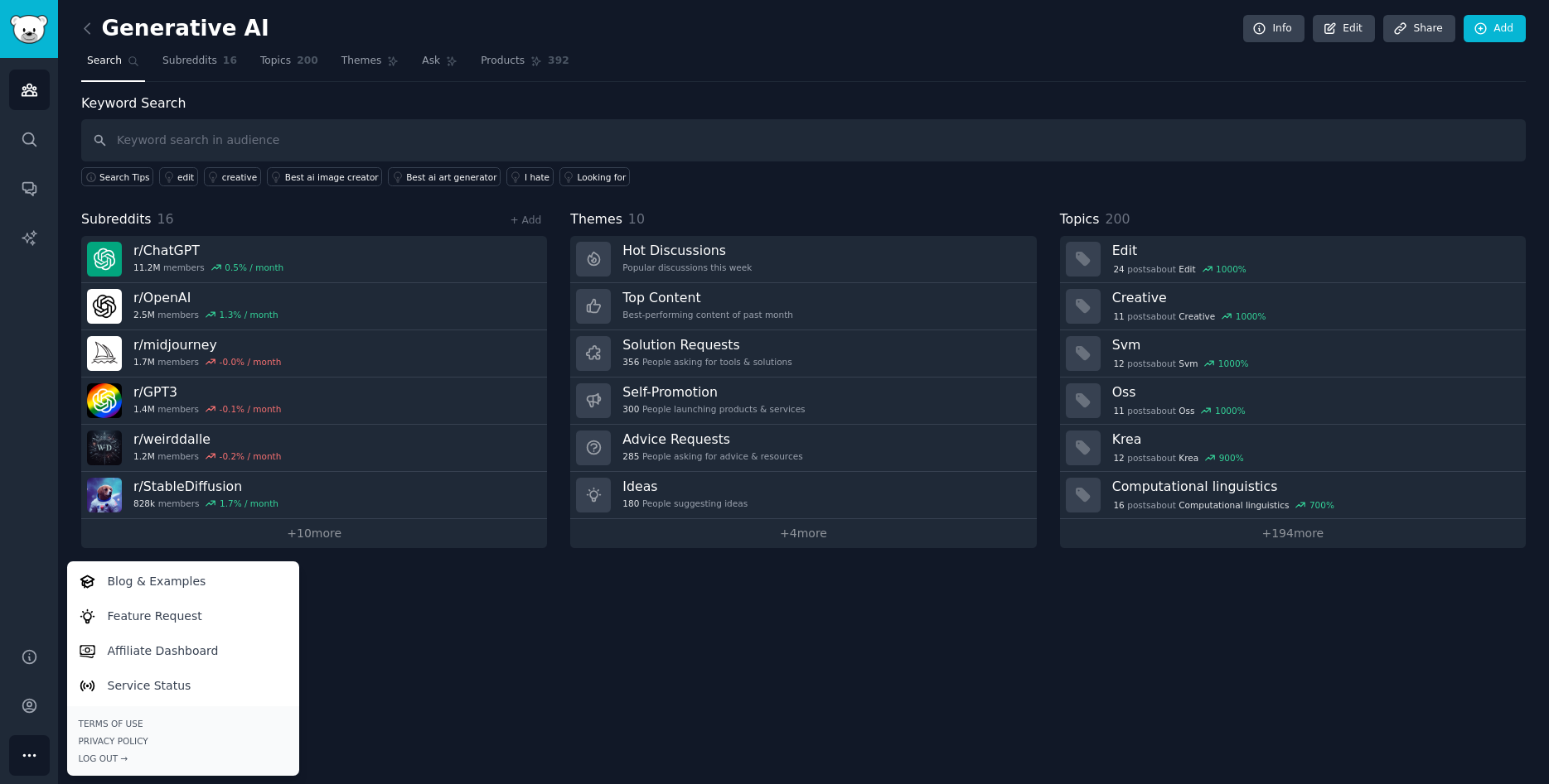
click at [38, 760] on button "More" at bounding box center [29, 755] width 41 height 41
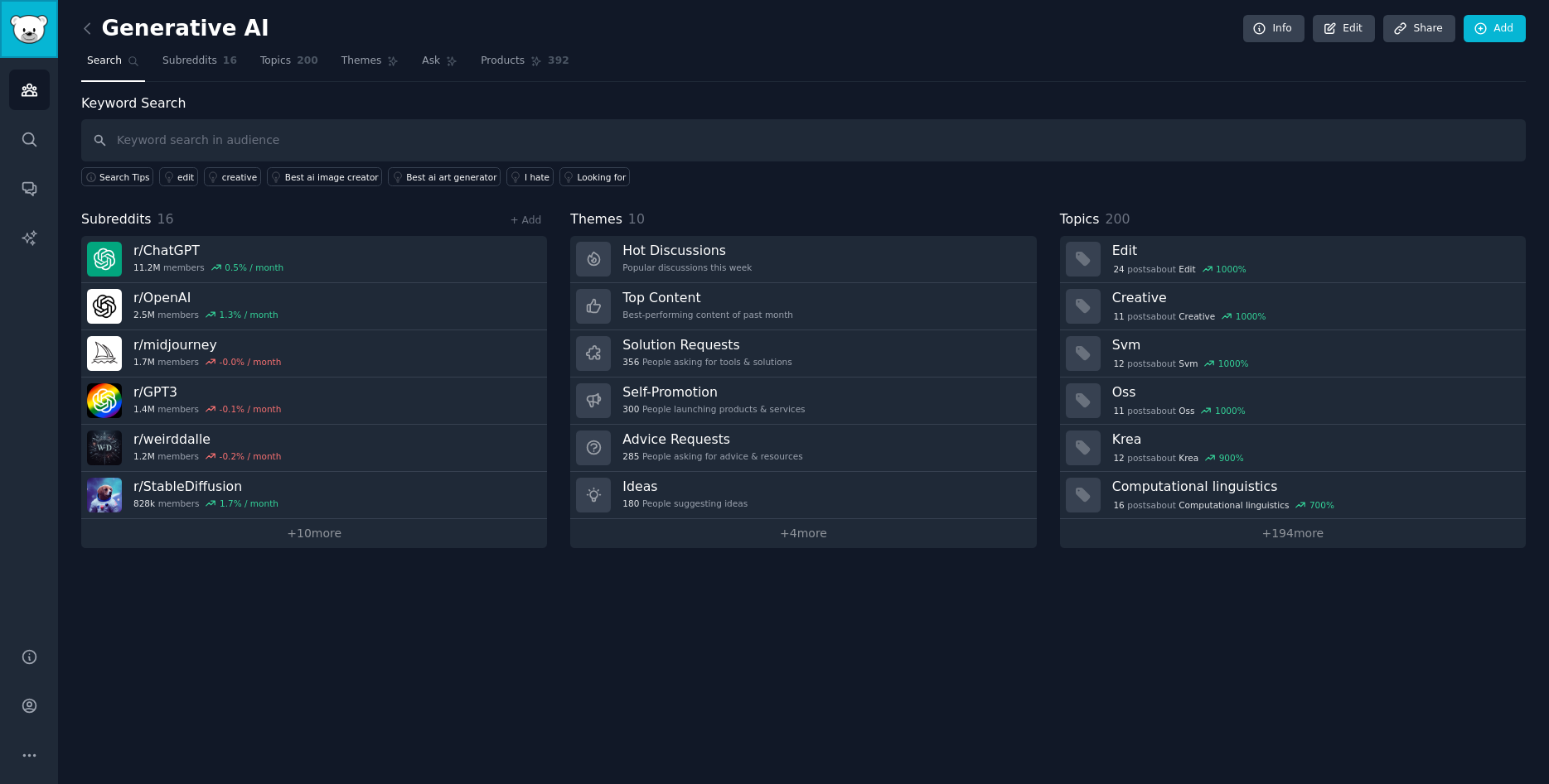
click at [24, 26] on img "Sidebar" at bounding box center [29, 29] width 38 height 29
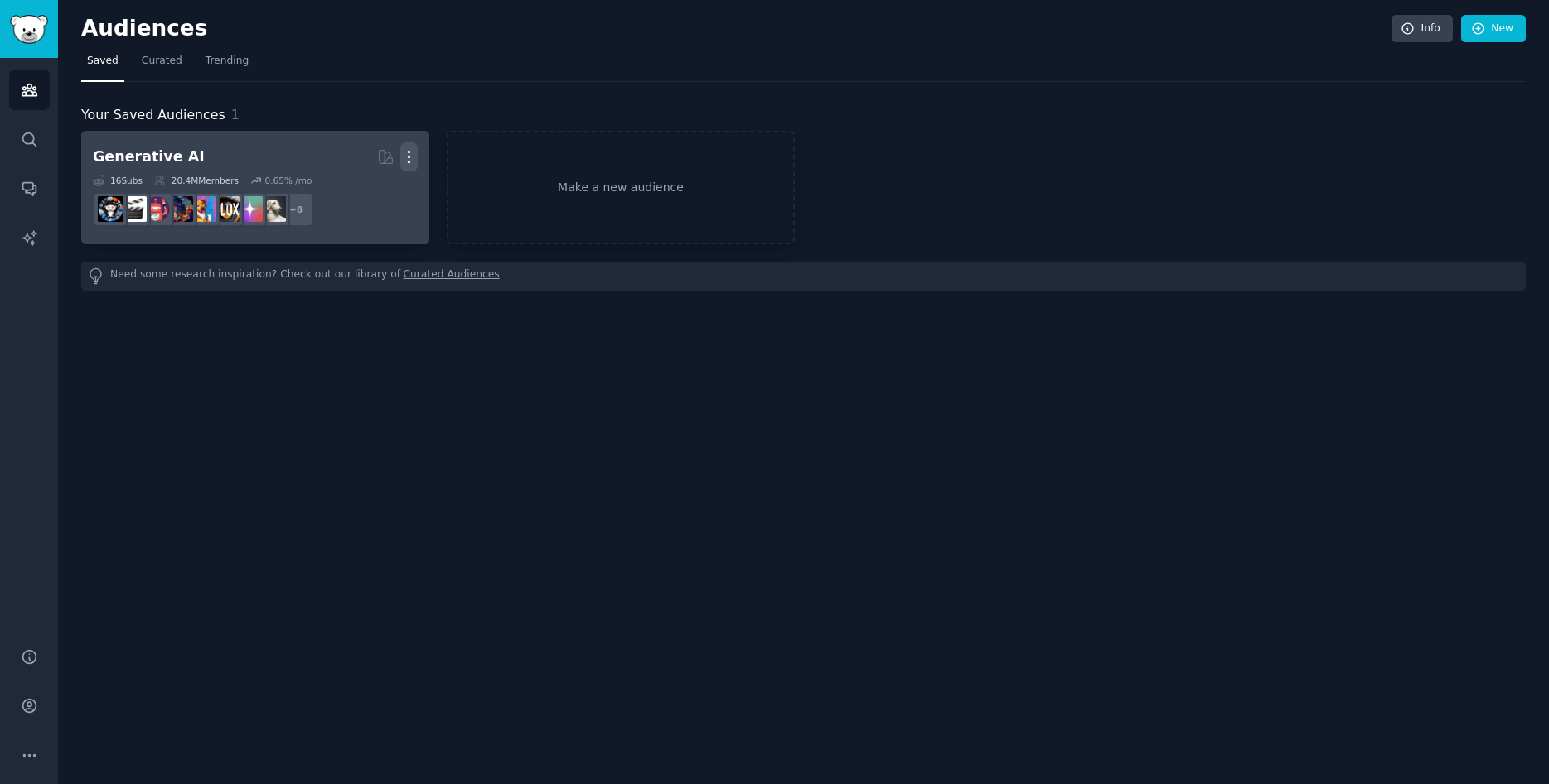
click at [409, 156] on icon "button" at bounding box center [410, 158] width 2 height 11
click at [377, 189] on p "Delete" at bounding box center [363, 192] width 38 height 17
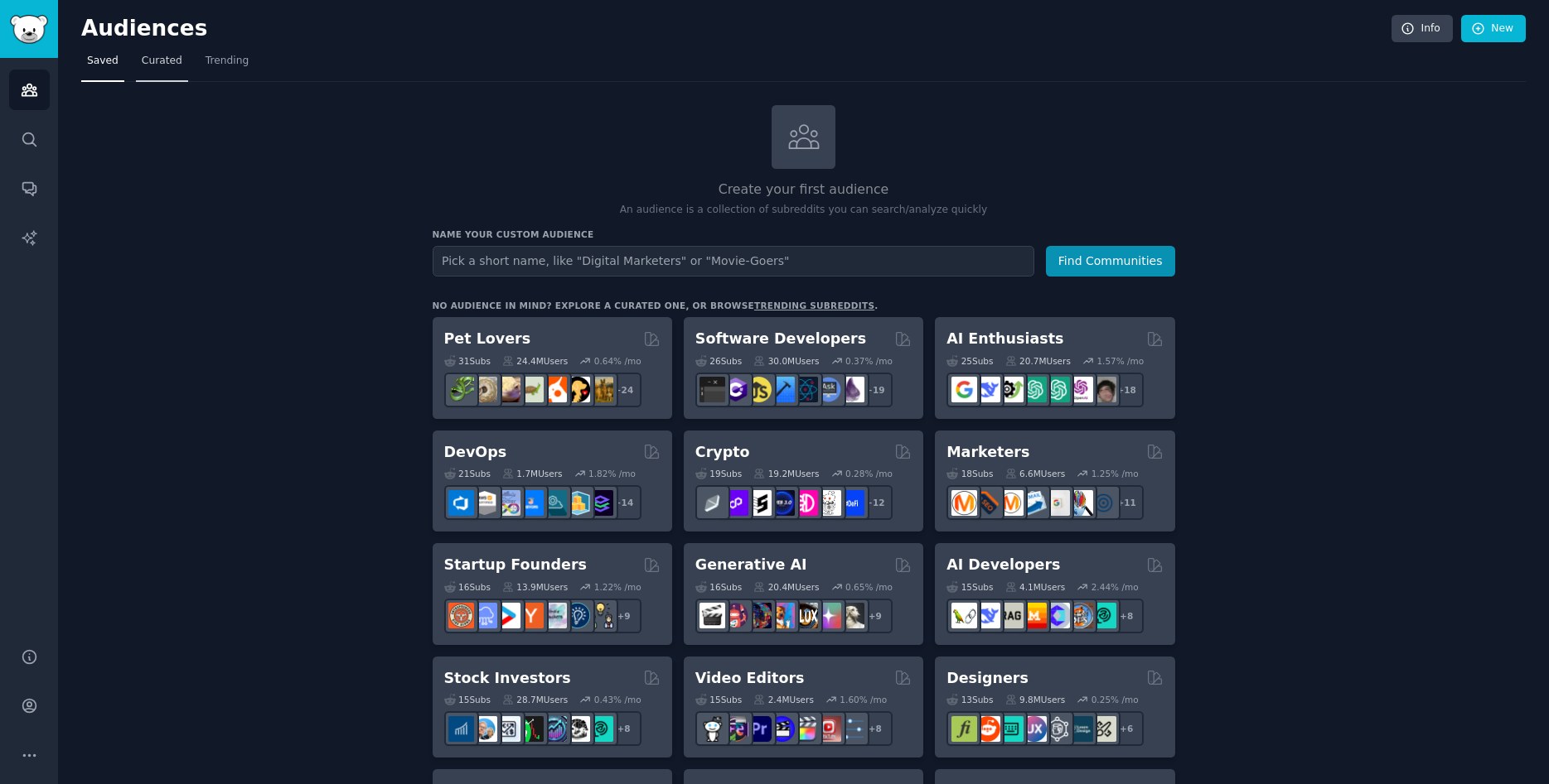
click at [159, 63] on span "Curated" at bounding box center [161, 61] width 41 height 15
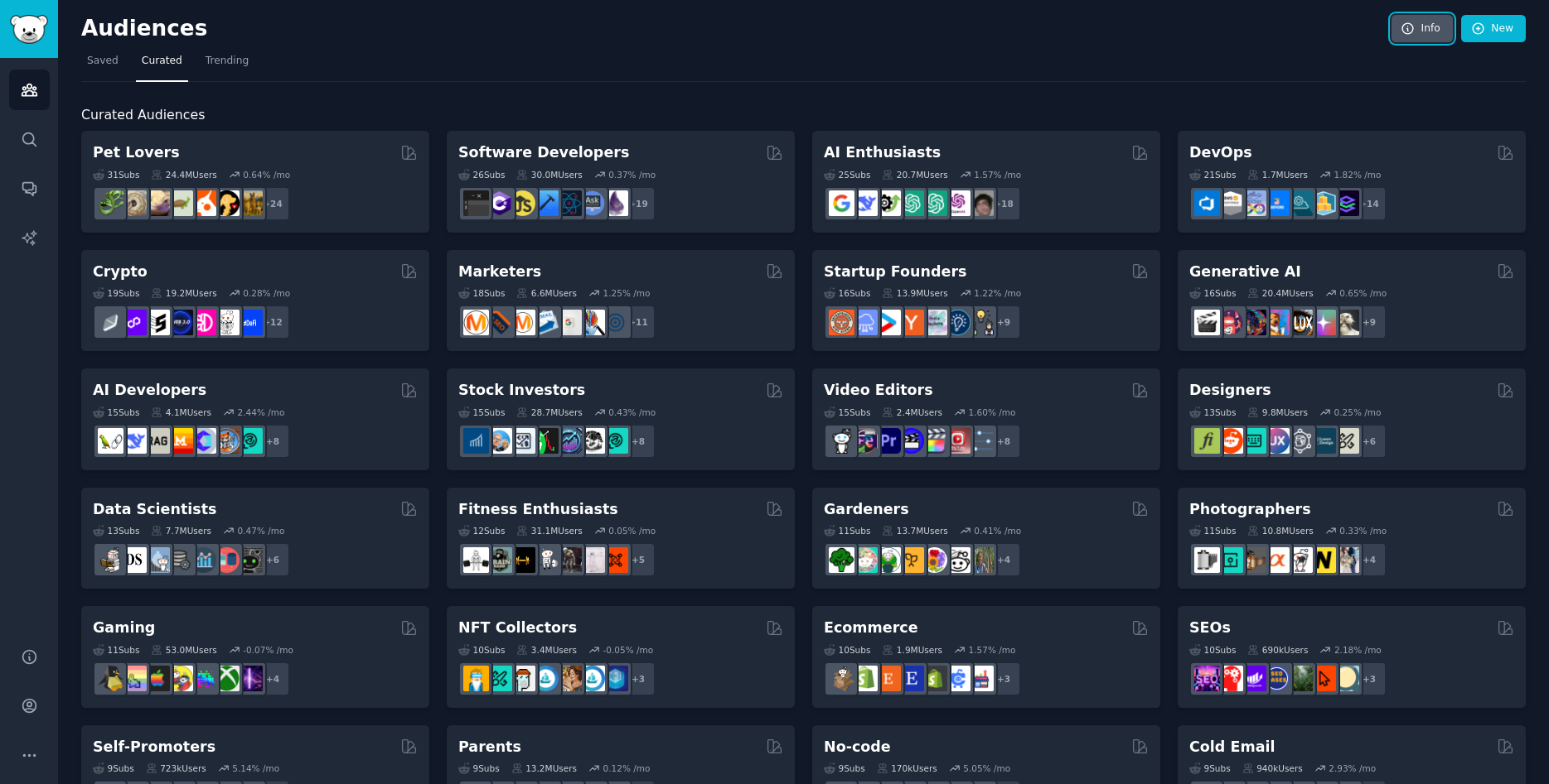
click at [1424, 25] on link "Info" at bounding box center [1422, 29] width 61 height 28
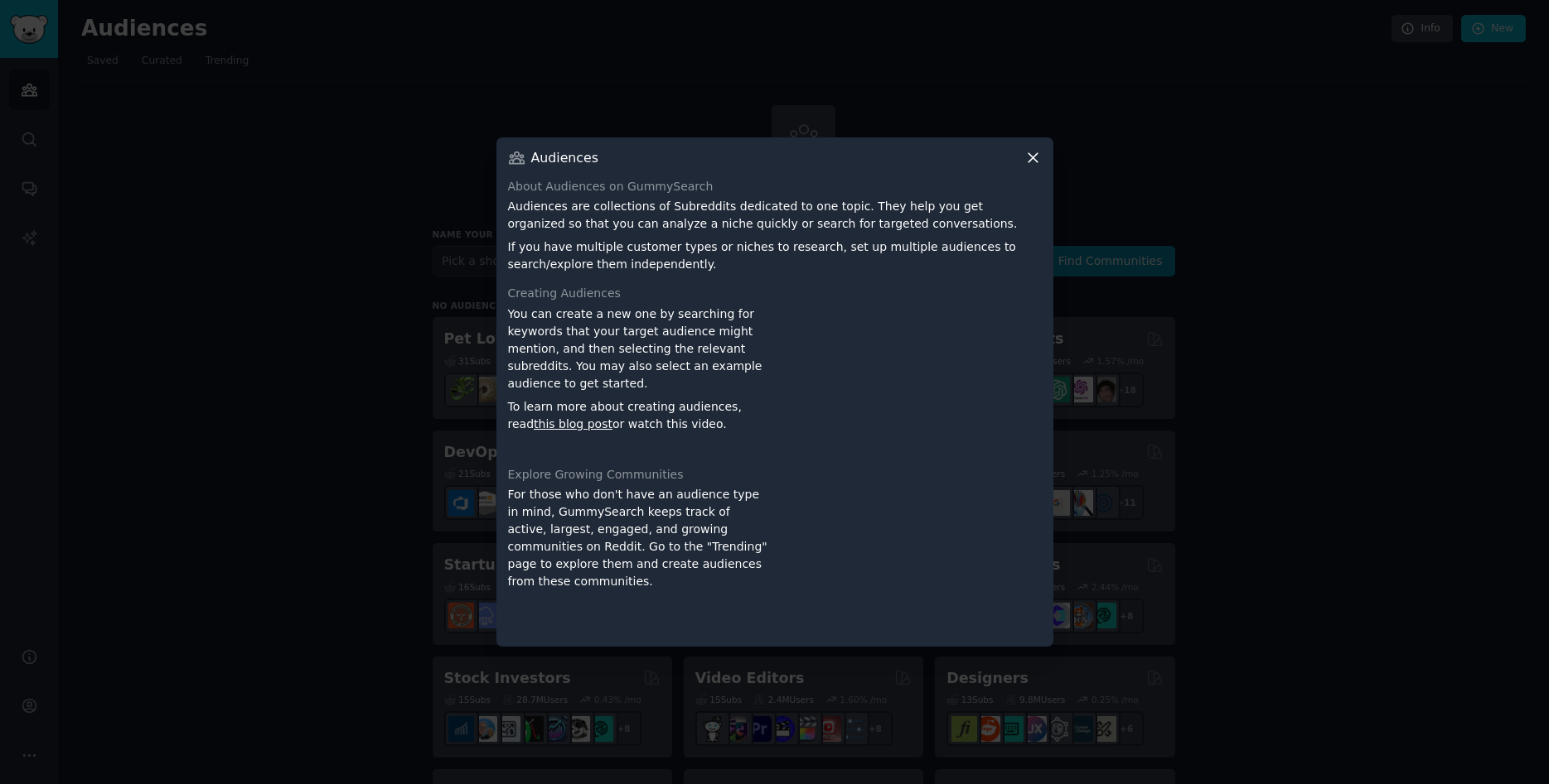
click at [1030, 154] on icon at bounding box center [1033, 158] width 9 height 9
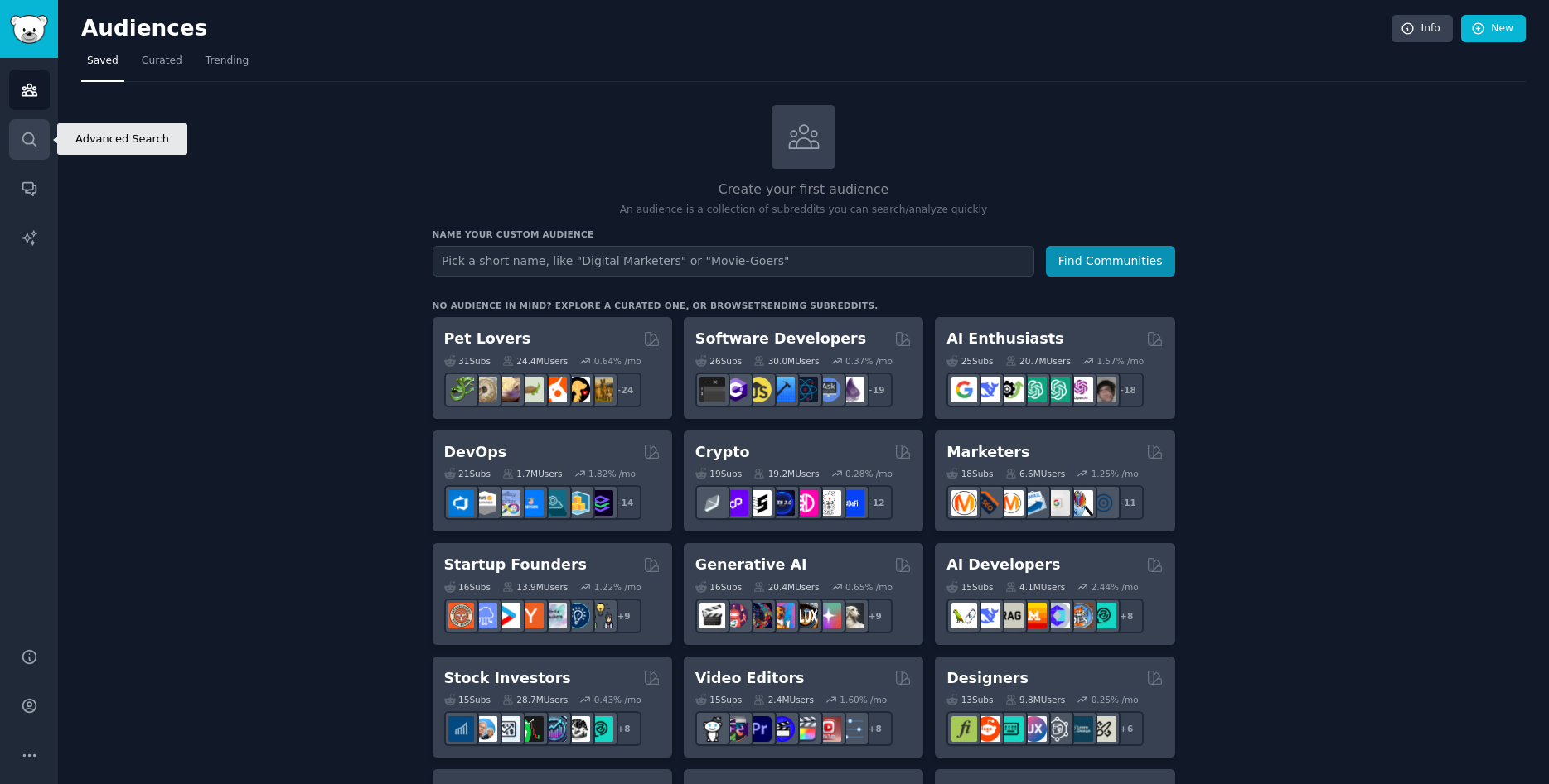
click at [10, 144] on link "Search" at bounding box center [29, 139] width 41 height 41
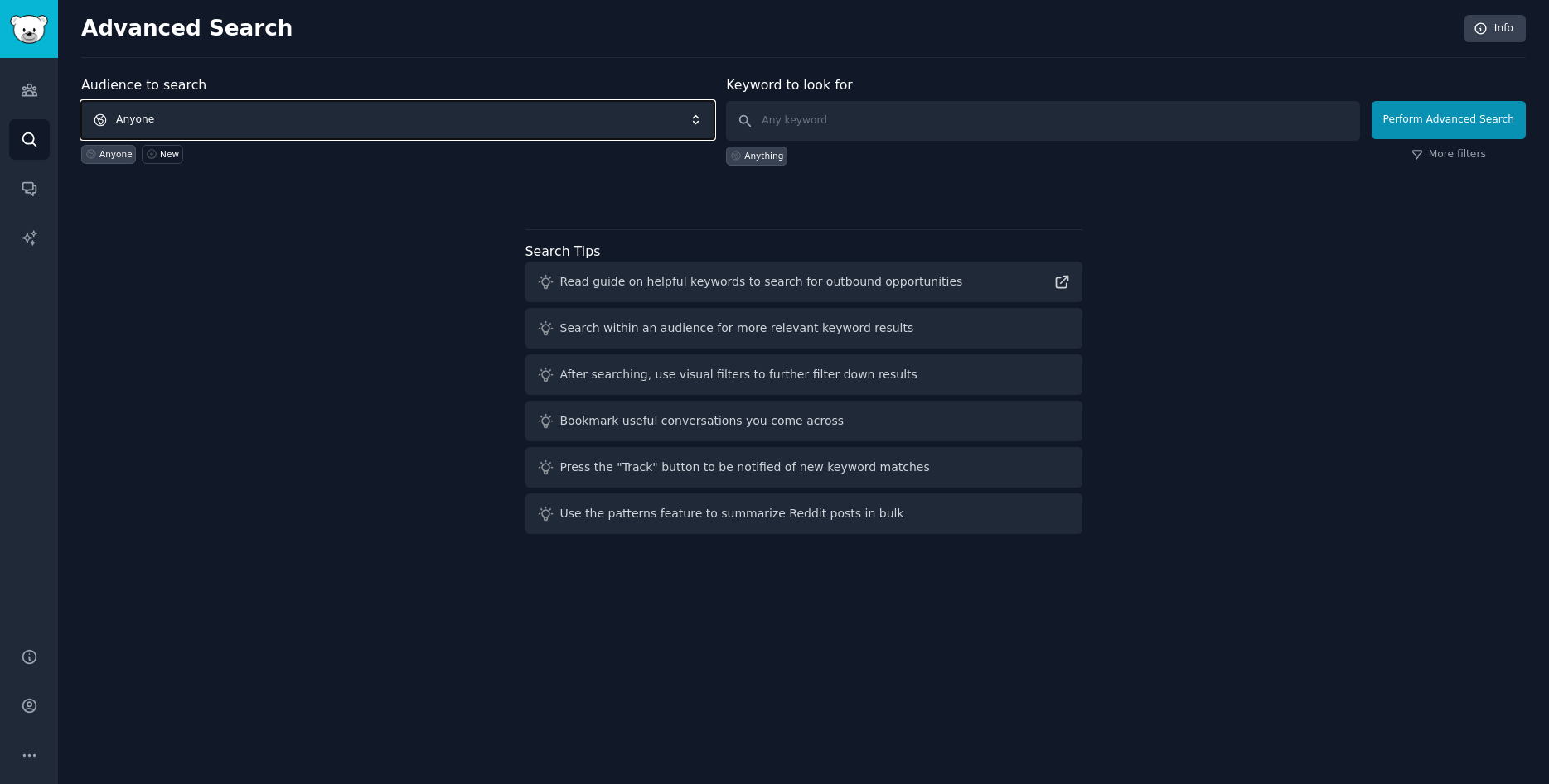
click at [275, 124] on span "Anyone" at bounding box center [397, 120] width 633 height 38
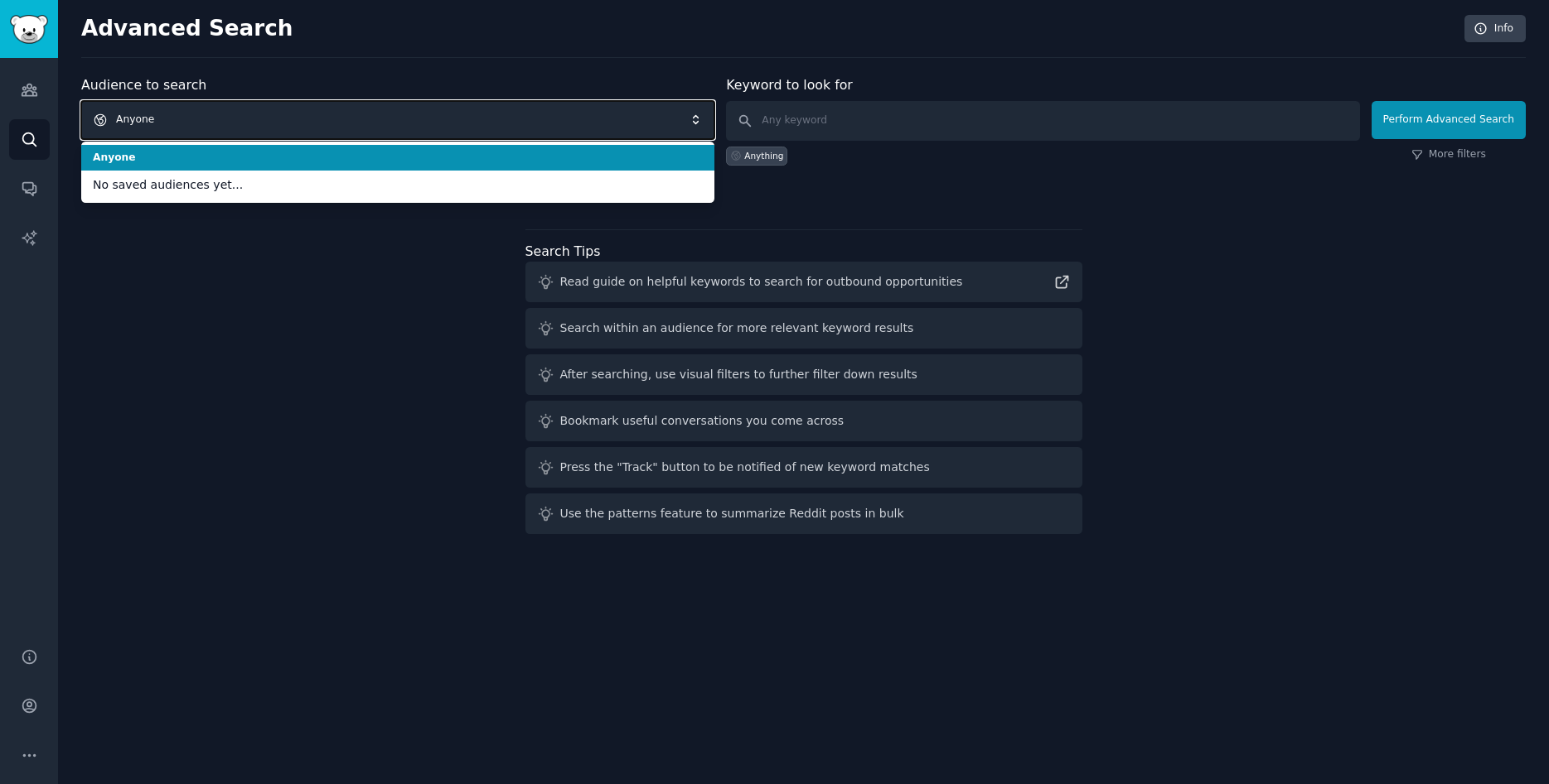
click at [275, 124] on span "Anyone" at bounding box center [397, 120] width 633 height 38
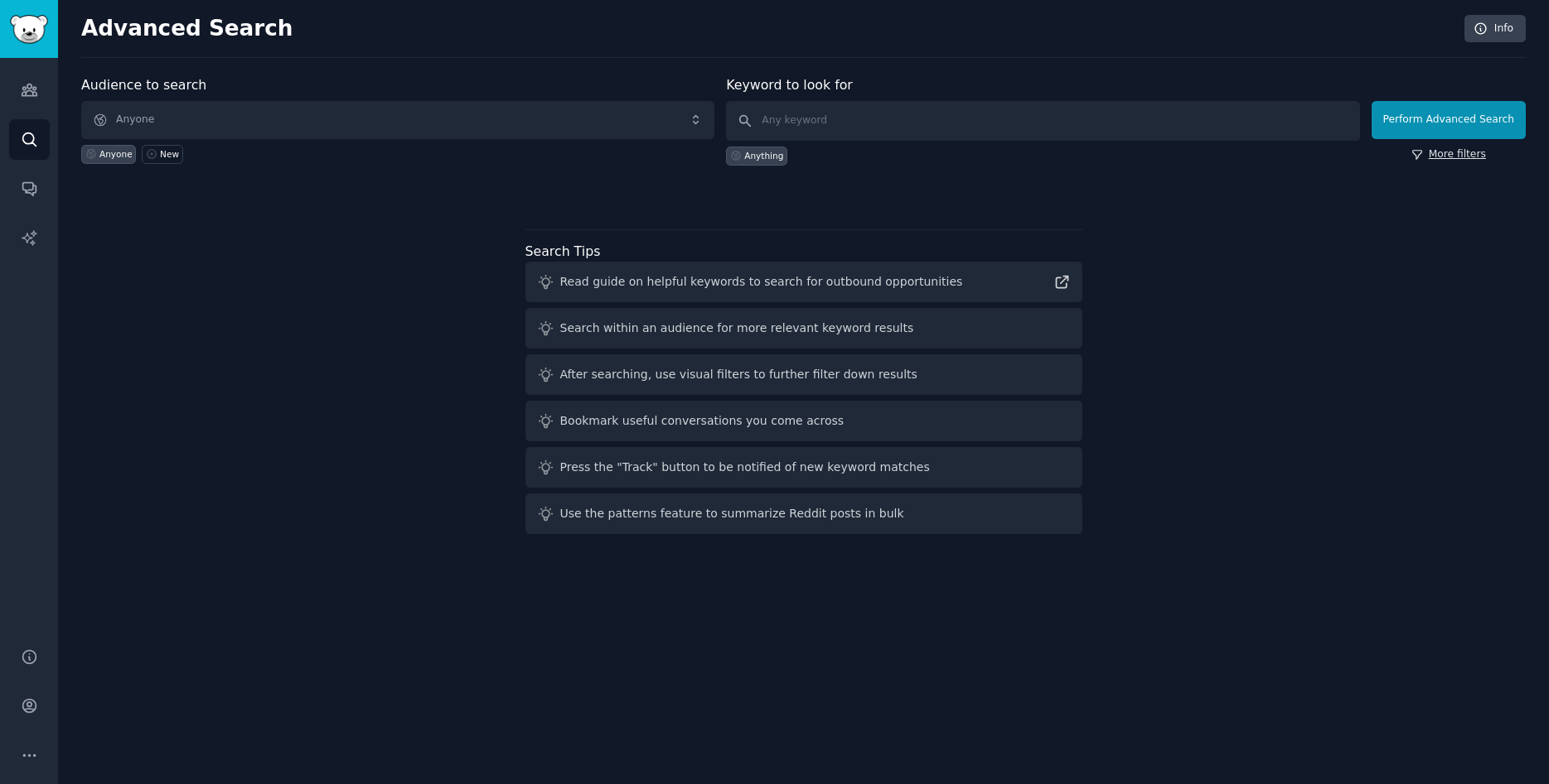
click at [1448, 155] on link "More filters" at bounding box center [1448, 155] width 75 height 15
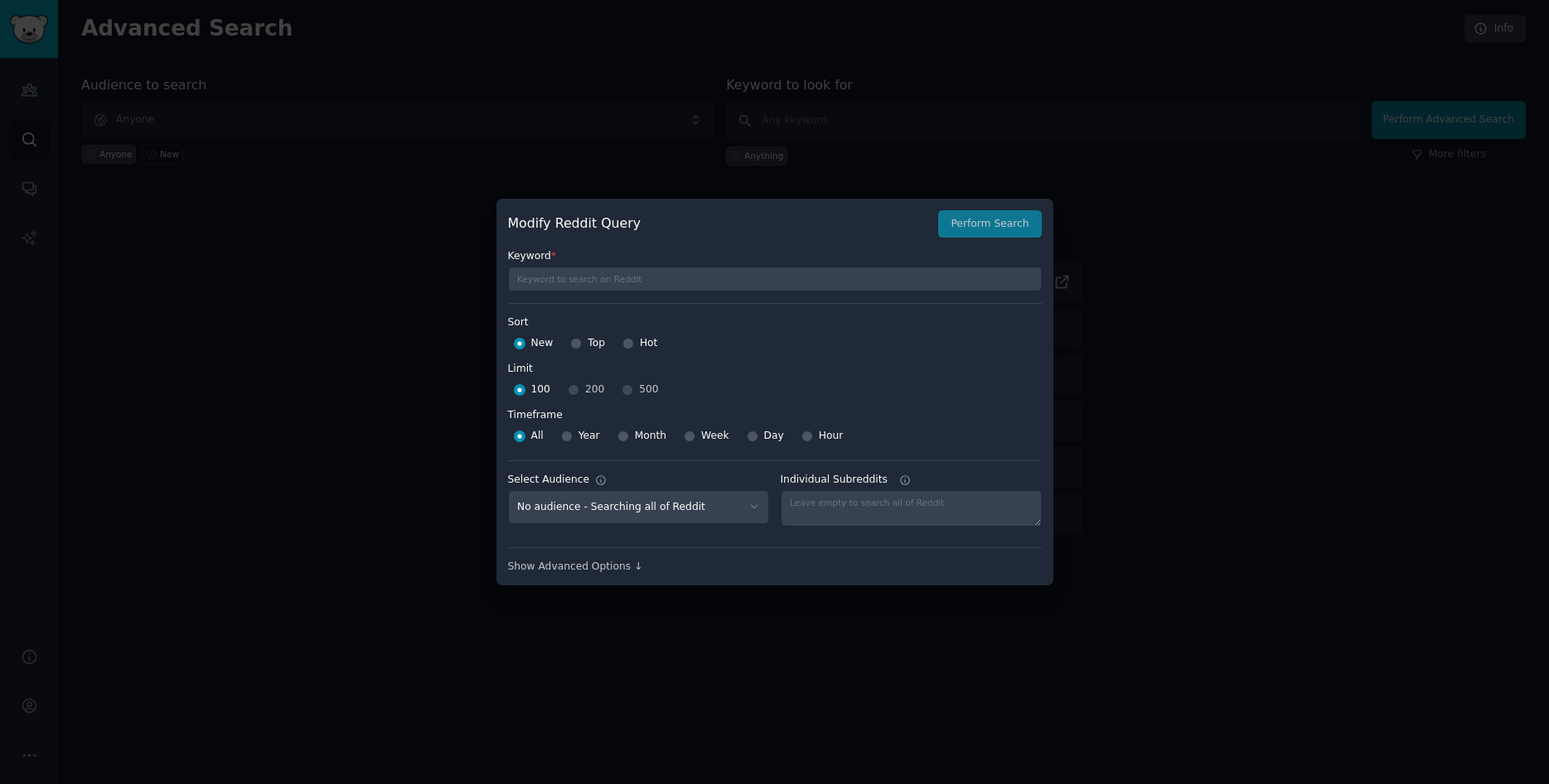
click at [1128, 148] on div at bounding box center [774, 392] width 1549 height 784
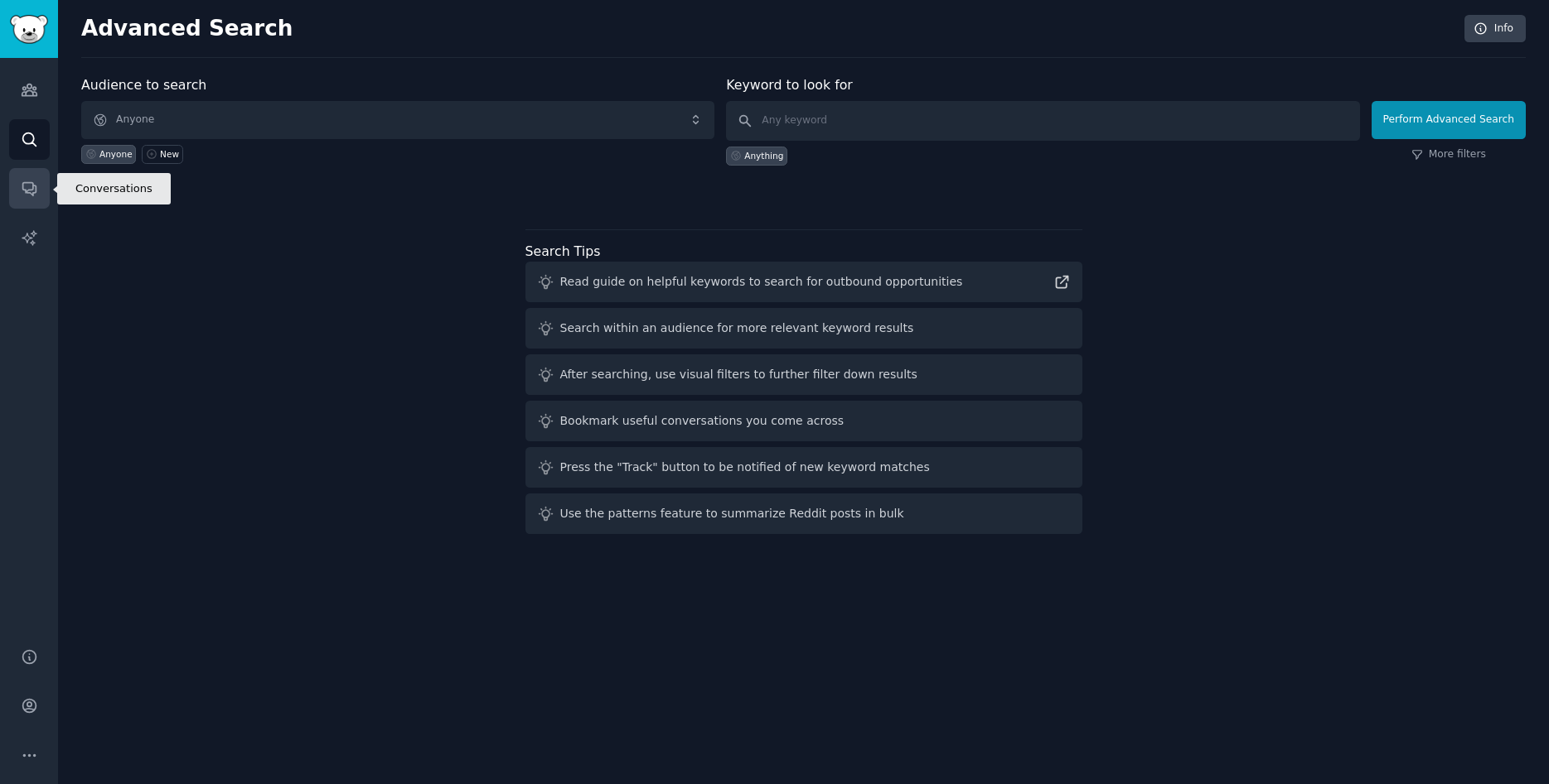
click at [22, 192] on icon "Sidebar" at bounding box center [29, 188] width 17 height 17
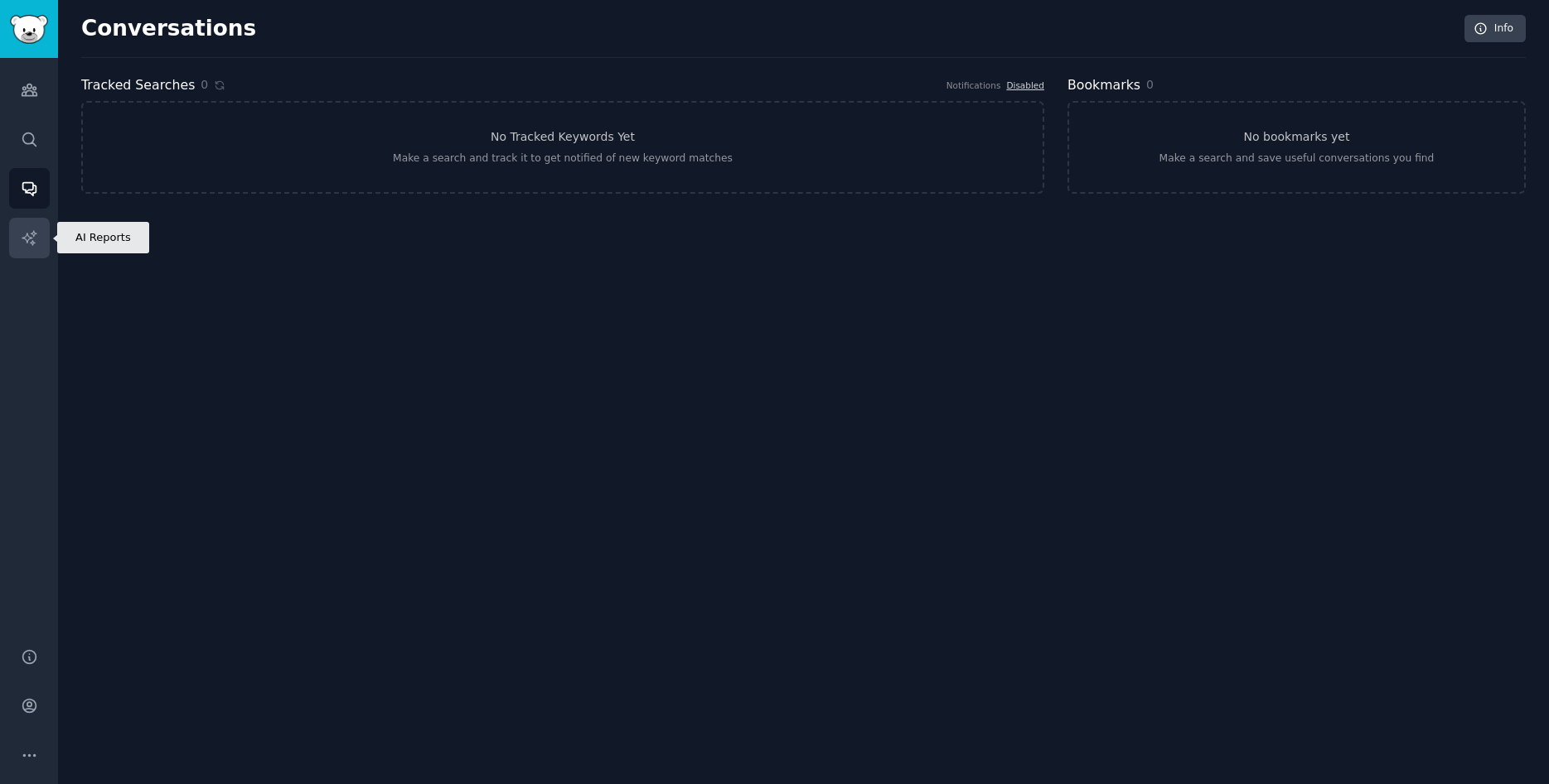
click at [27, 246] on icon "Sidebar" at bounding box center [29, 238] width 17 height 17
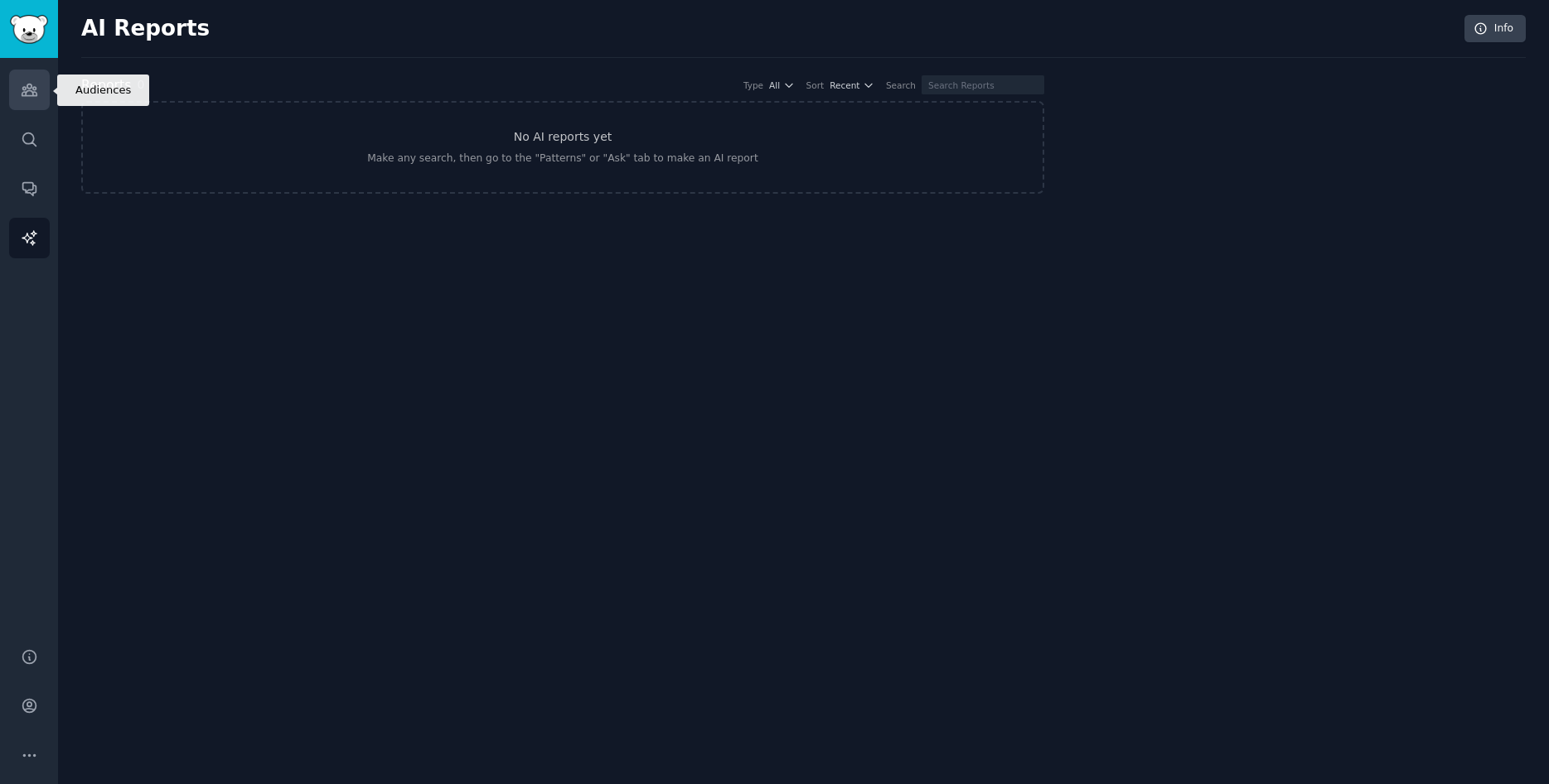
click at [28, 92] on icon "Sidebar" at bounding box center [29, 90] width 17 height 17
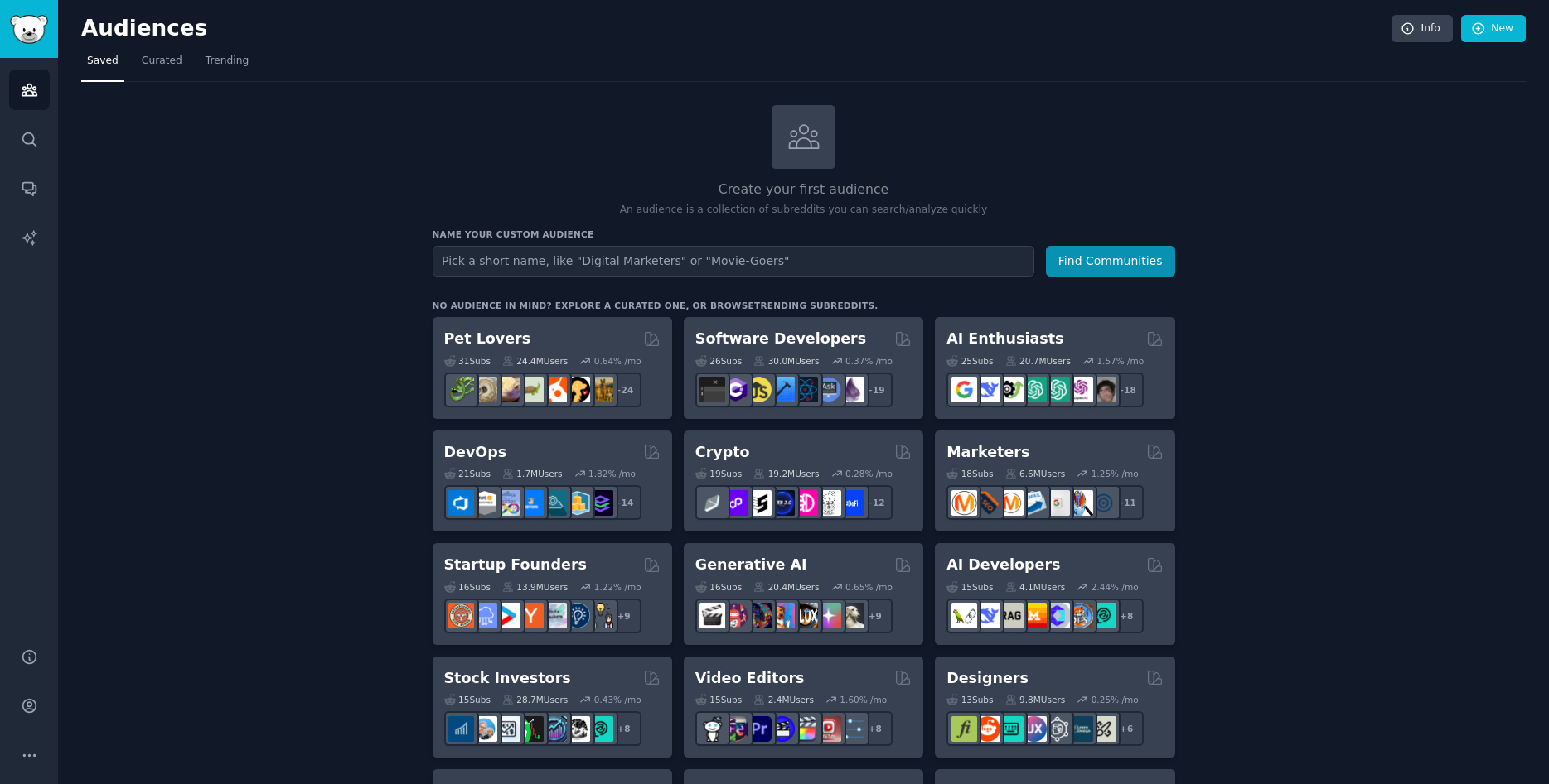
click at [84, 58] on link "Saved" at bounding box center [103, 65] width 43 height 34
click at [145, 55] on span "Curated" at bounding box center [161, 61] width 41 height 15
